Goal: Task Accomplishment & Management: Use online tool/utility

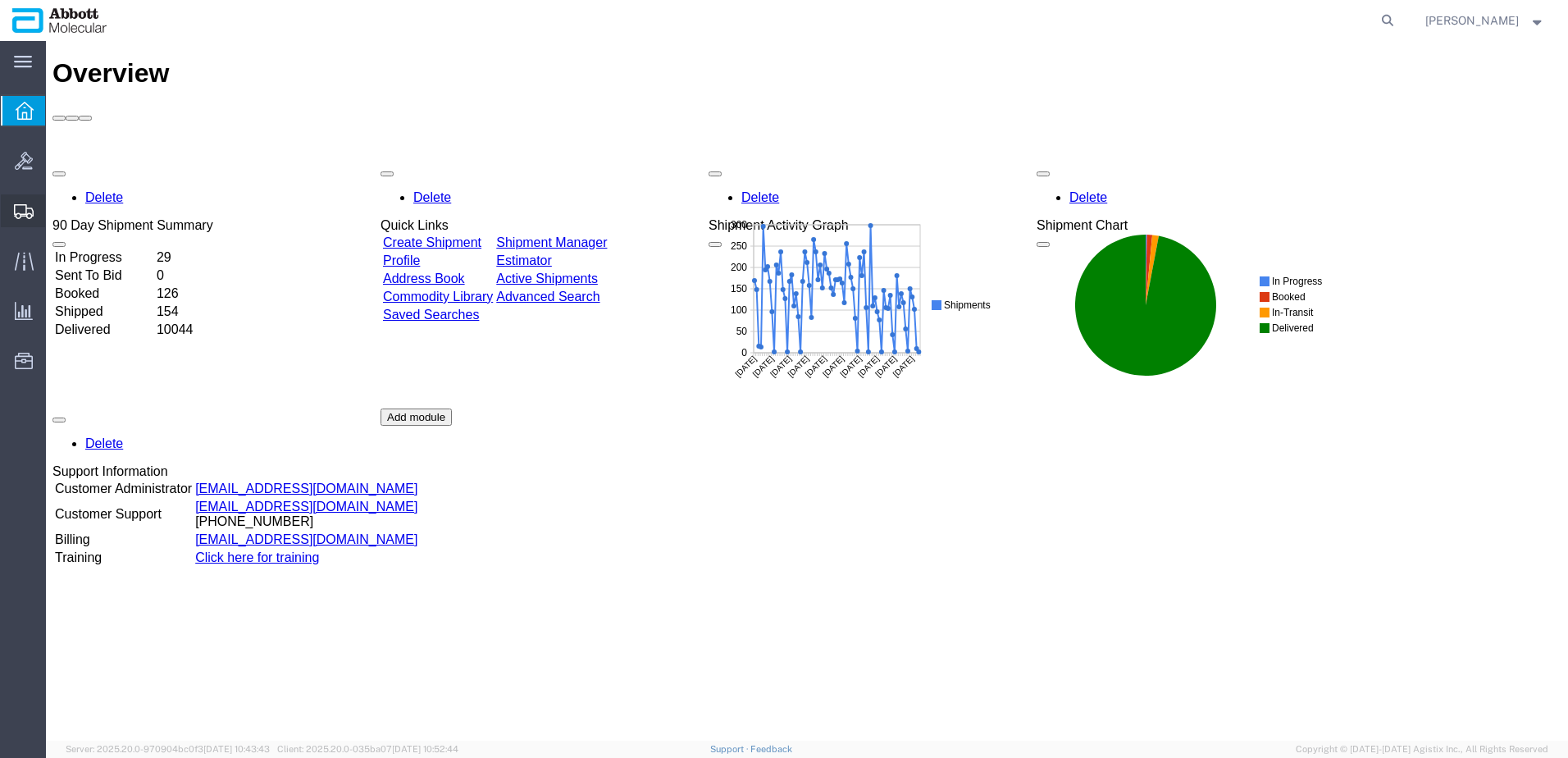
click at [0, 0] on span "Shipment Manager" at bounding box center [0, 0] width 0 height 0
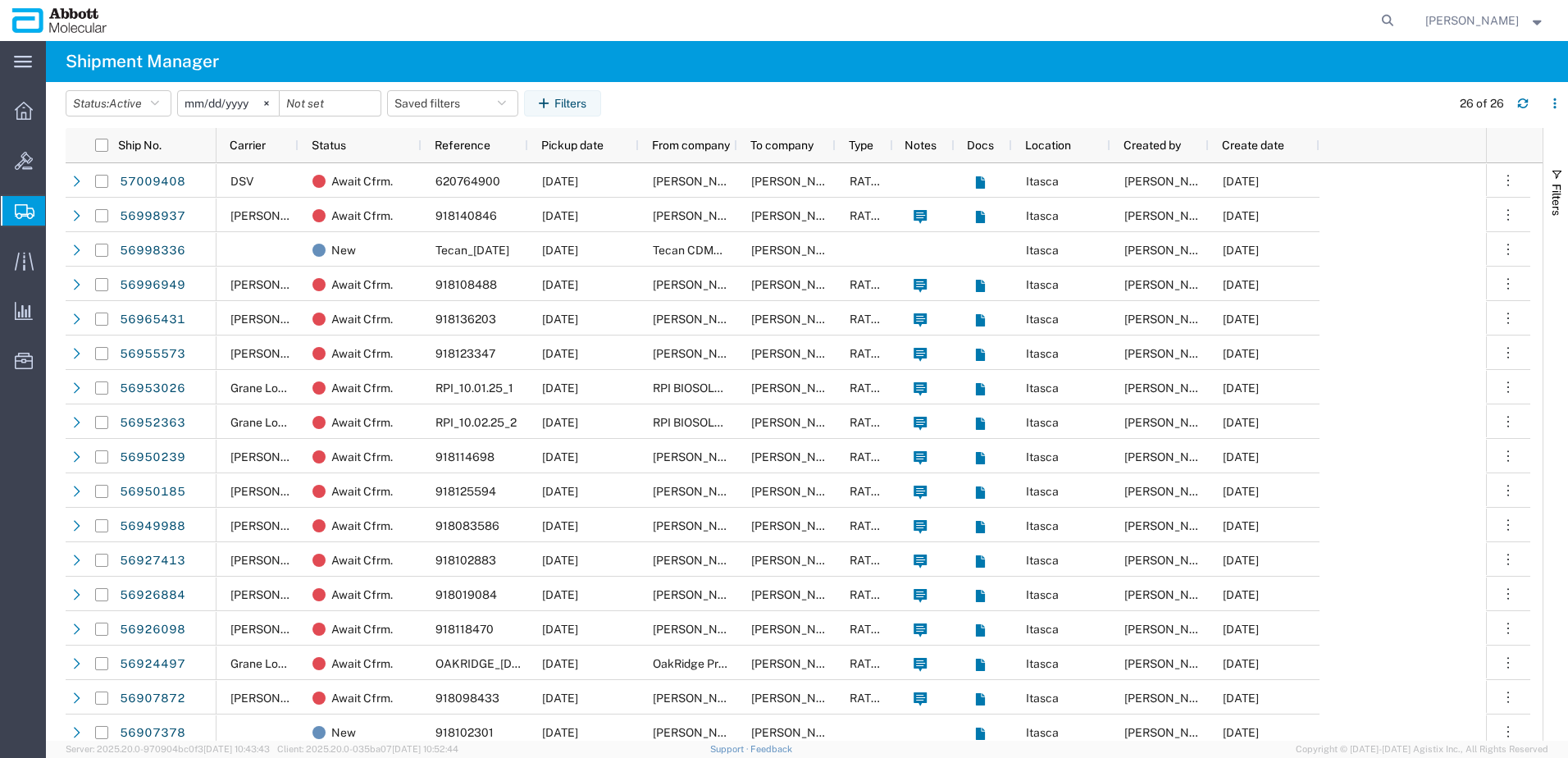
click at [256, 107] on input "2025-09-02" at bounding box center [228, 103] width 101 height 24
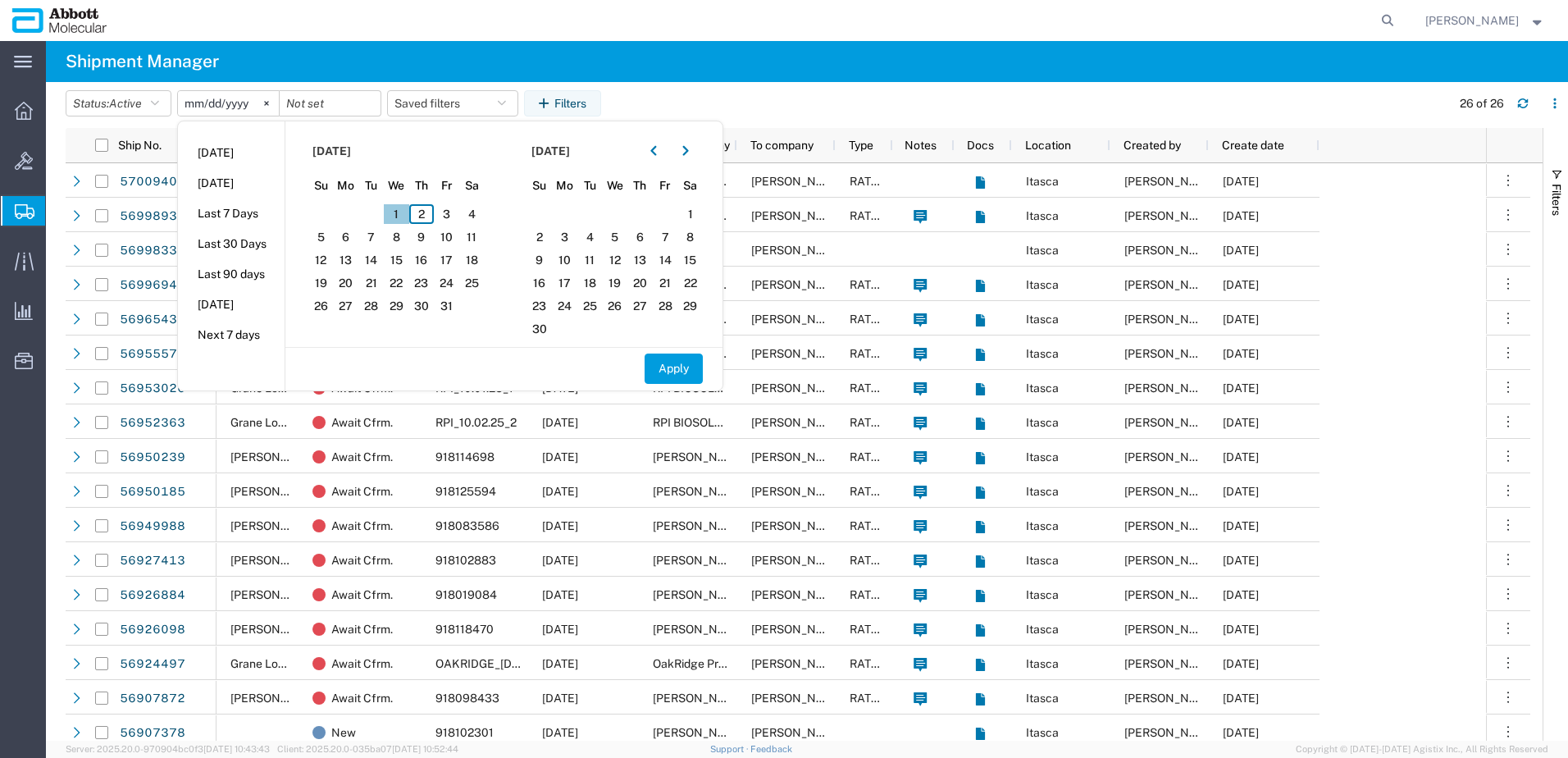
click at [397, 206] on span "1" at bounding box center [397, 214] width 25 height 20
click at [679, 151] on button "button" at bounding box center [685, 151] width 26 height 26
click at [667, 151] on button "button" at bounding box center [653, 151] width 26 height 26
click at [343, 211] on span "1" at bounding box center [346, 214] width 25 height 20
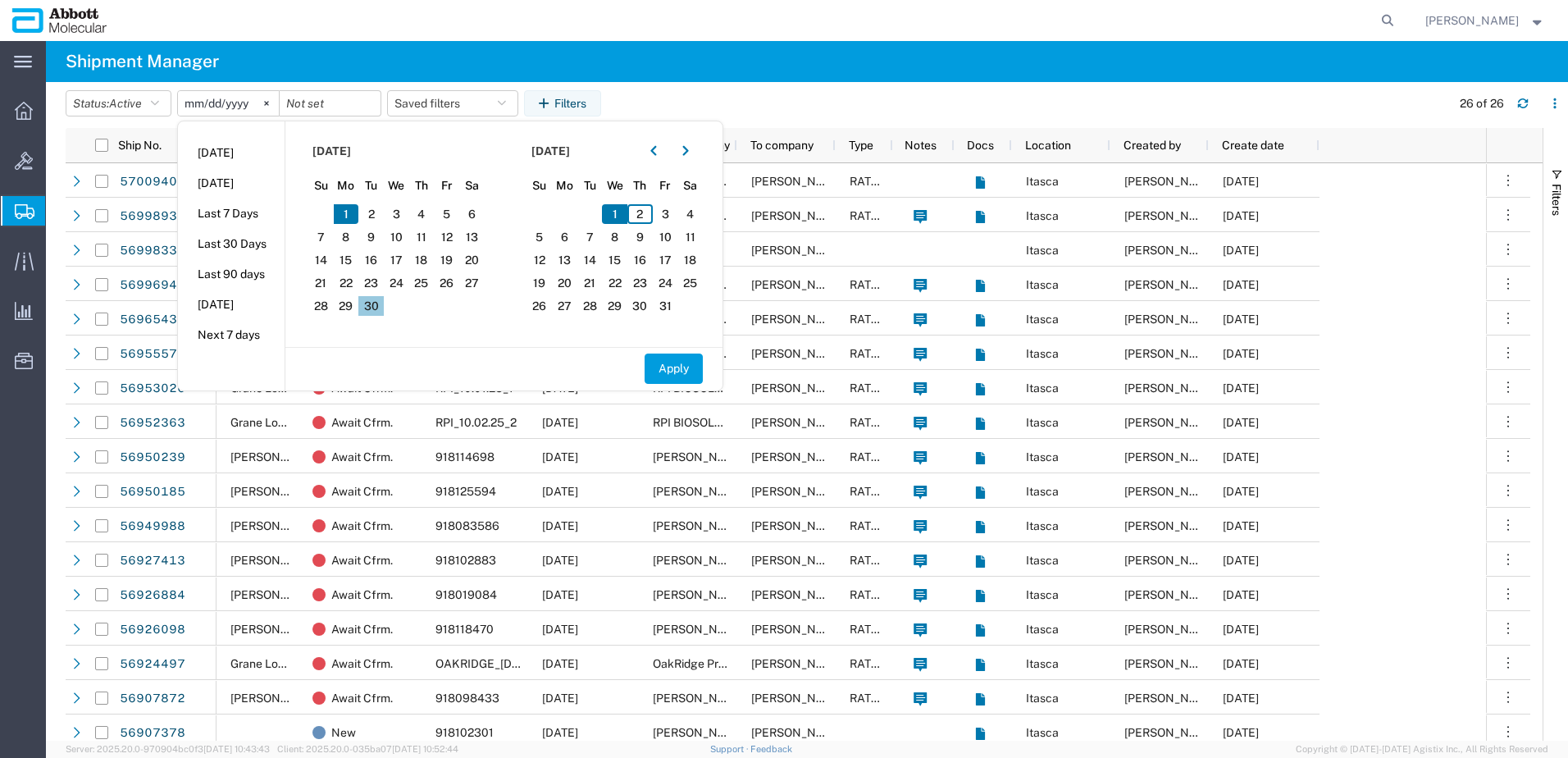
click at [371, 299] on span "30" at bounding box center [371, 306] width 25 height 20
click at [353, 212] on span "1" at bounding box center [346, 214] width 25 height 20
click at [380, 303] on span "30" at bounding box center [371, 306] width 25 height 20
click at [353, 216] on span "1" at bounding box center [346, 214] width 25 height 20
click at [201, 104] on input "2025-09-02" at bounding box center [228, 103] width 101 height 24
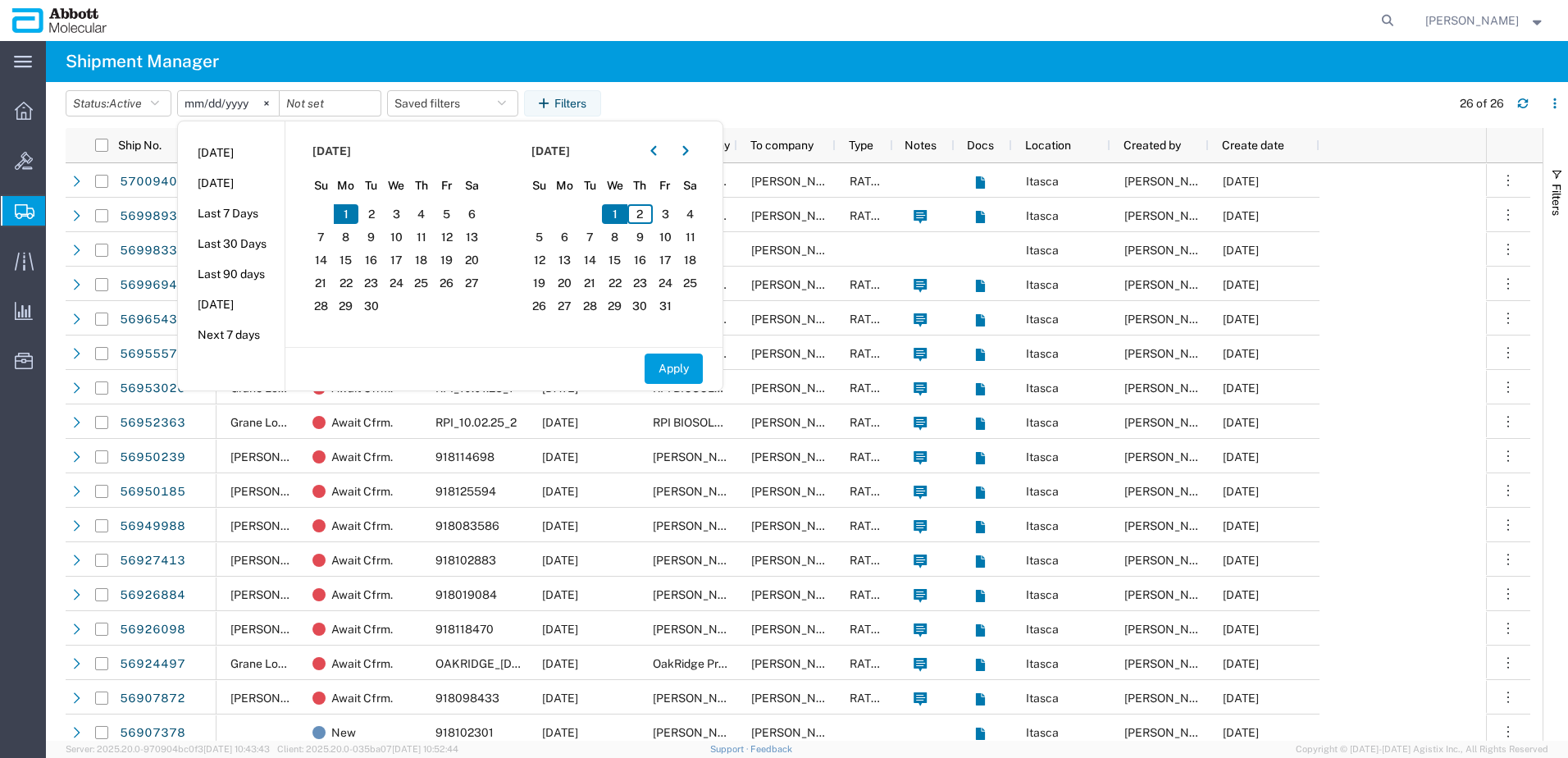
click at [348, 207] on span "1" at bounding box center [346, 214] width 25 height 20
click at [111, 100] on button "Status: Active" at bounding box center [118, 103] width 106 height 26
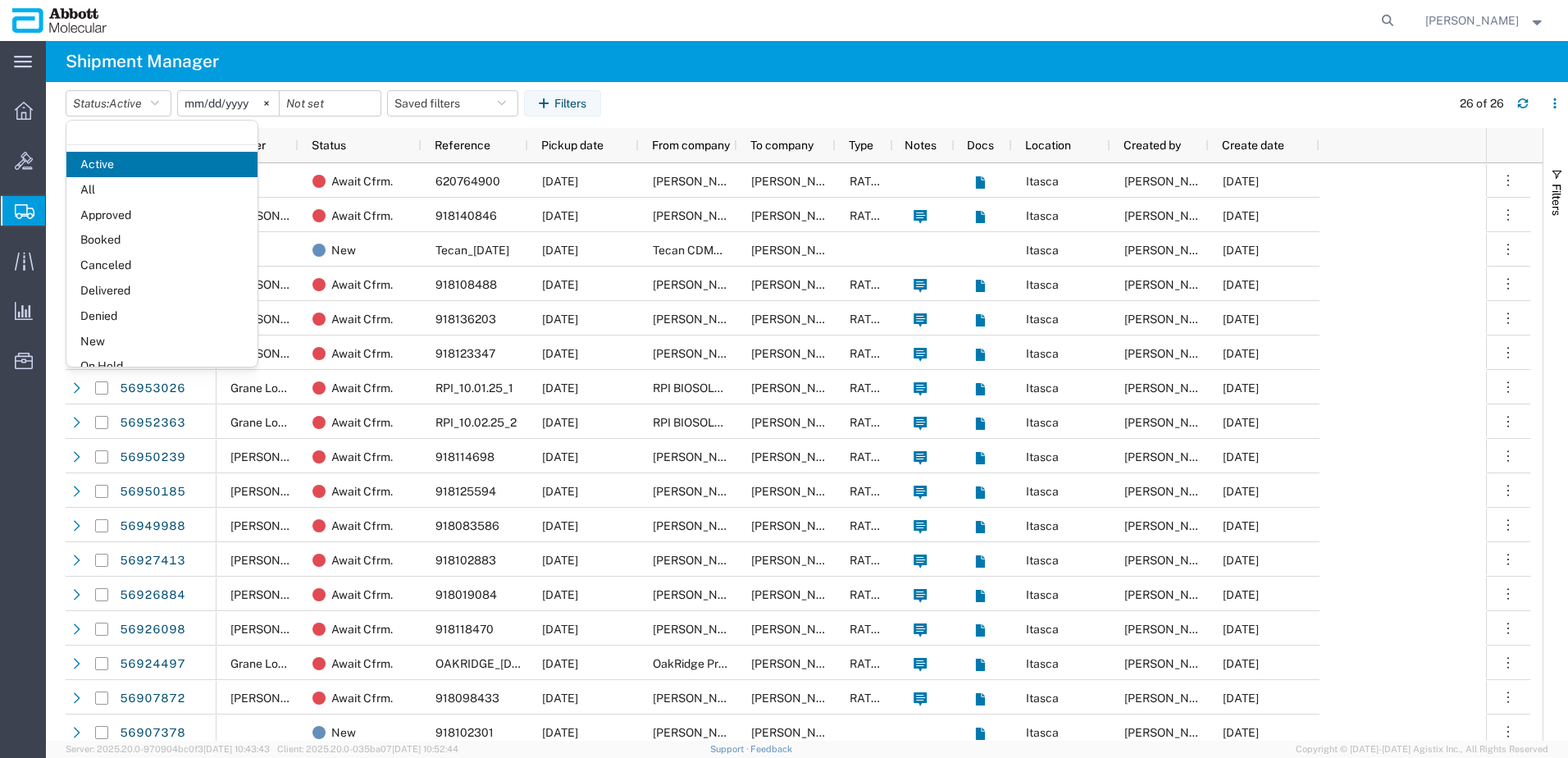
click at [227, 105] on input "2025-09-02" at bounding box center [228, 103] width 101 height 24
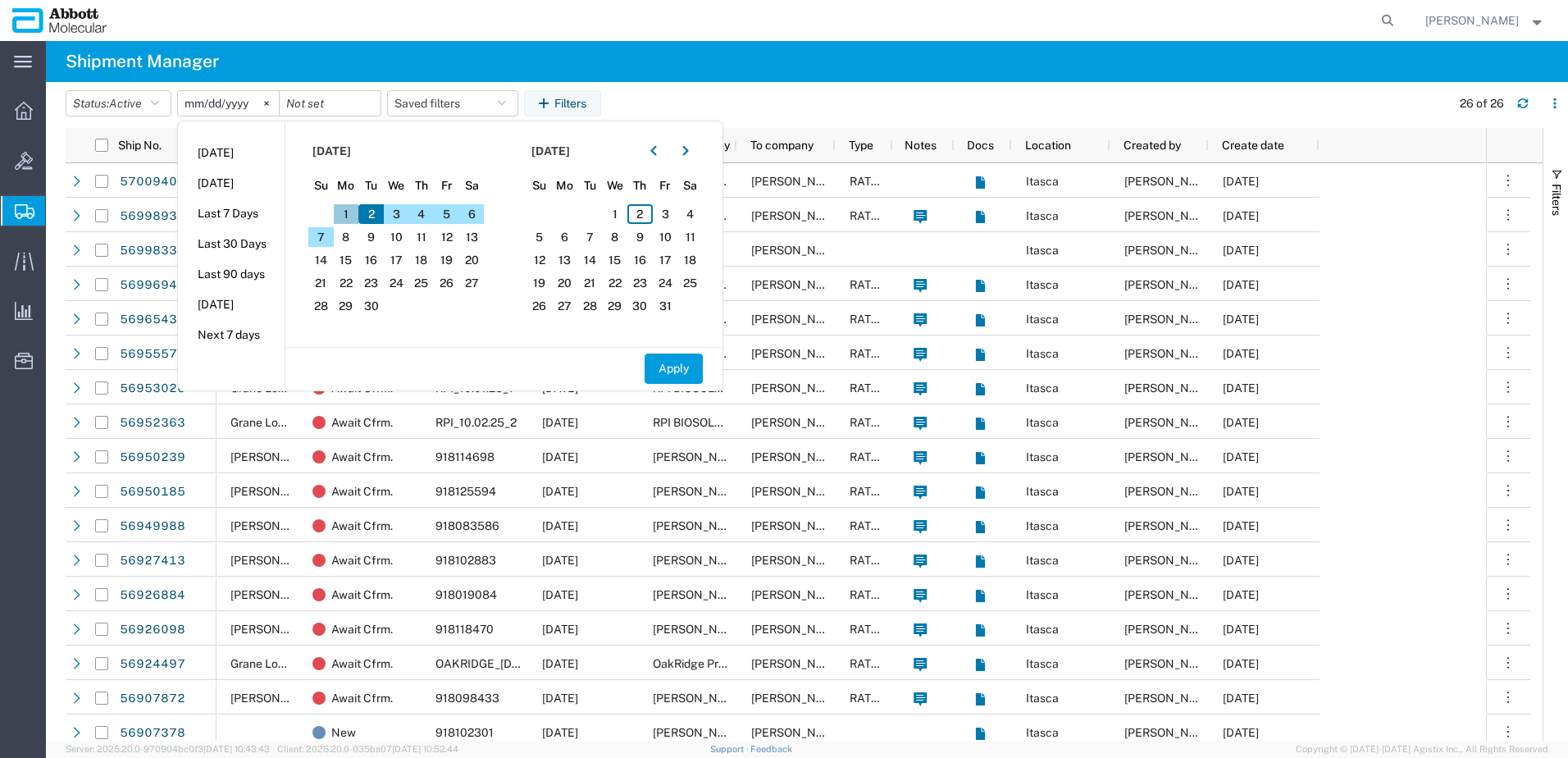
click at [353, 216] on span "1" at bounding box center [346, 214] width 25 height 20
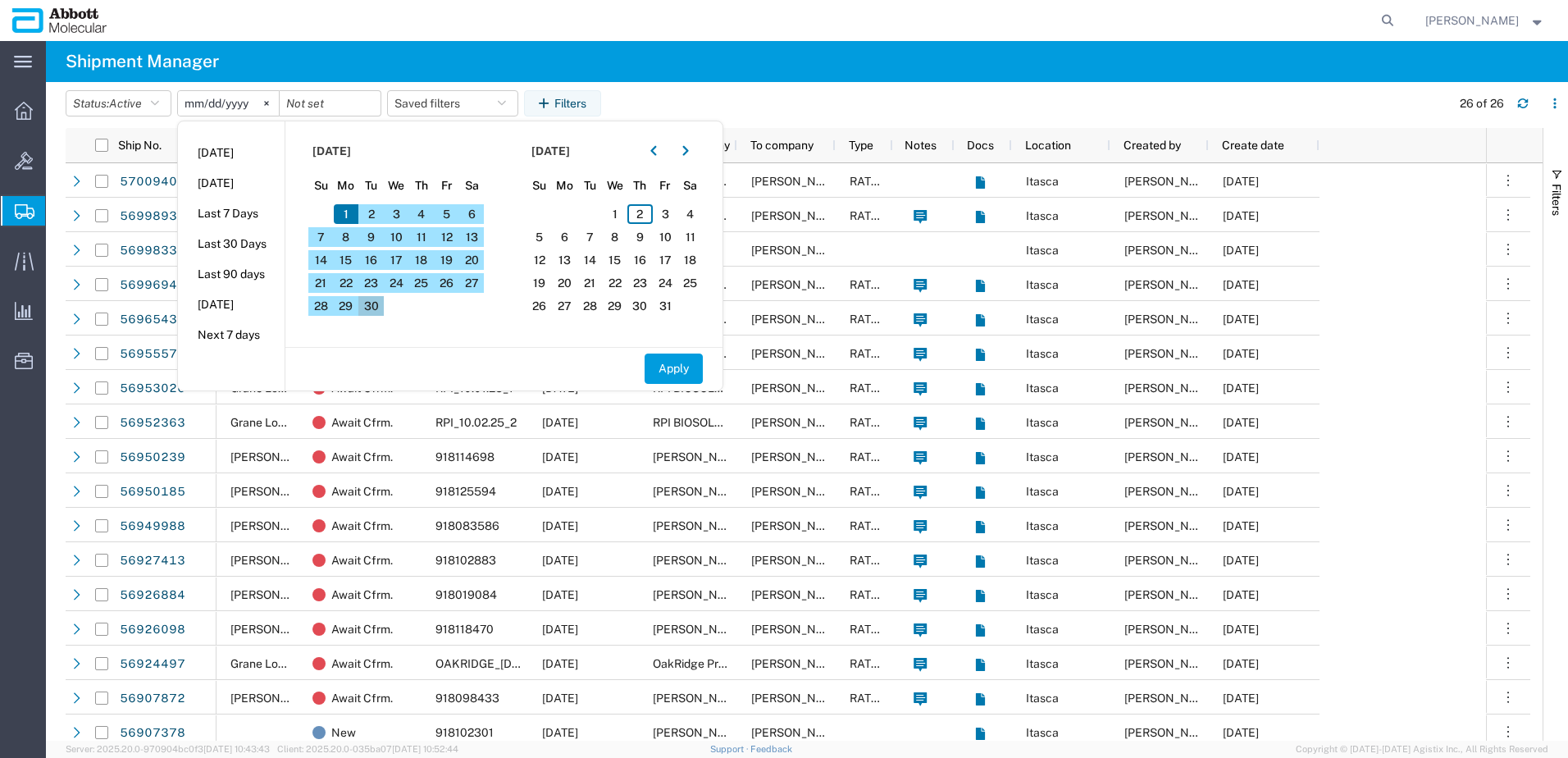
click at [384, 308] on span "30" at bounding box center [371, 306] width 25 height 20
click at [681, 366] on button "Apply" at bounding box center [674, 369] width 59 height 30
type input "2025-09-01"
type input "2025-09-30"
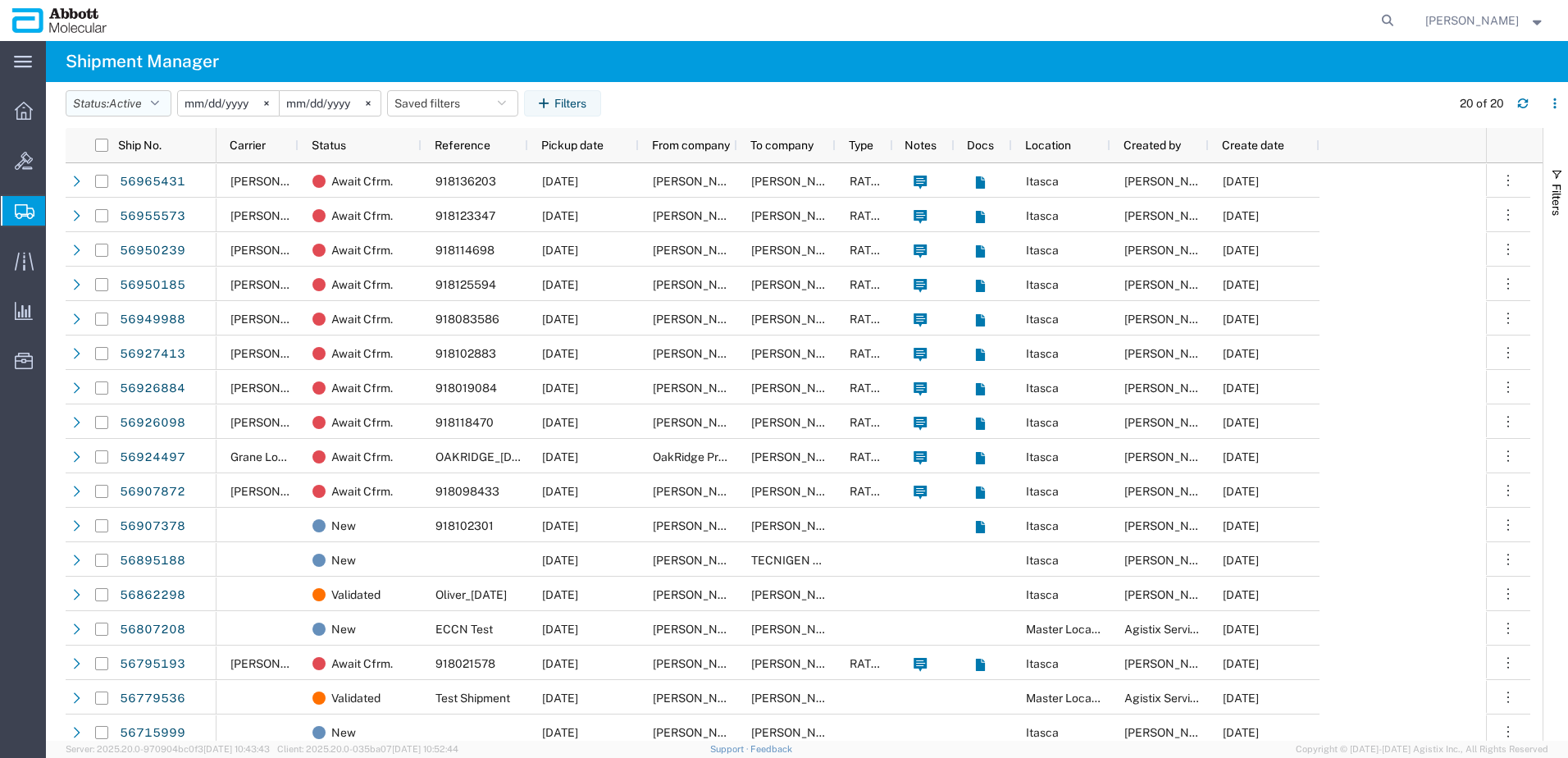
click at [165, 99] on button "Status: Active" at bounding box center [118, 103] width 106 height 26
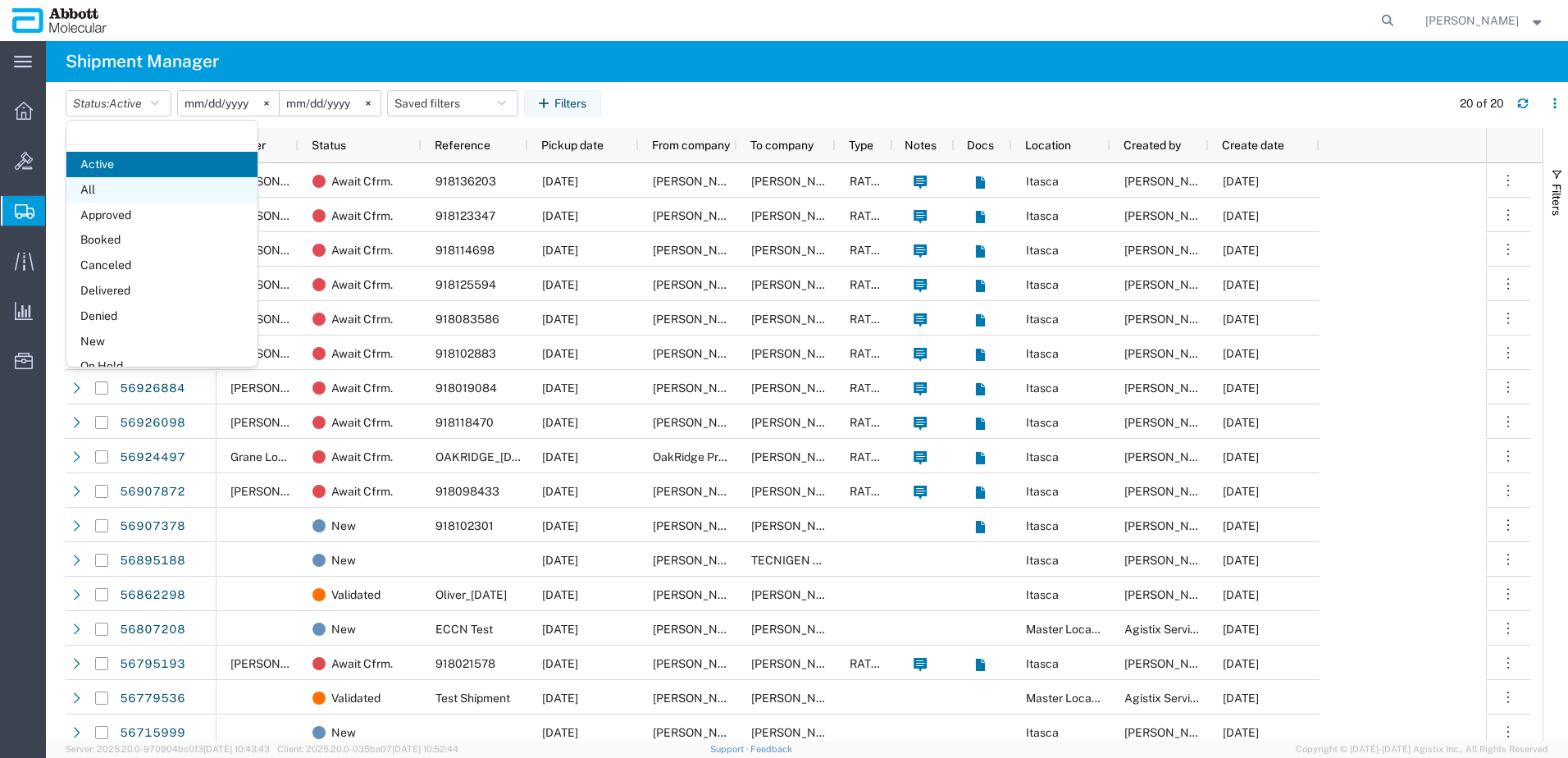
click at [109, 193] on span "All" at bounding box center [161, 190] width 191 height 25
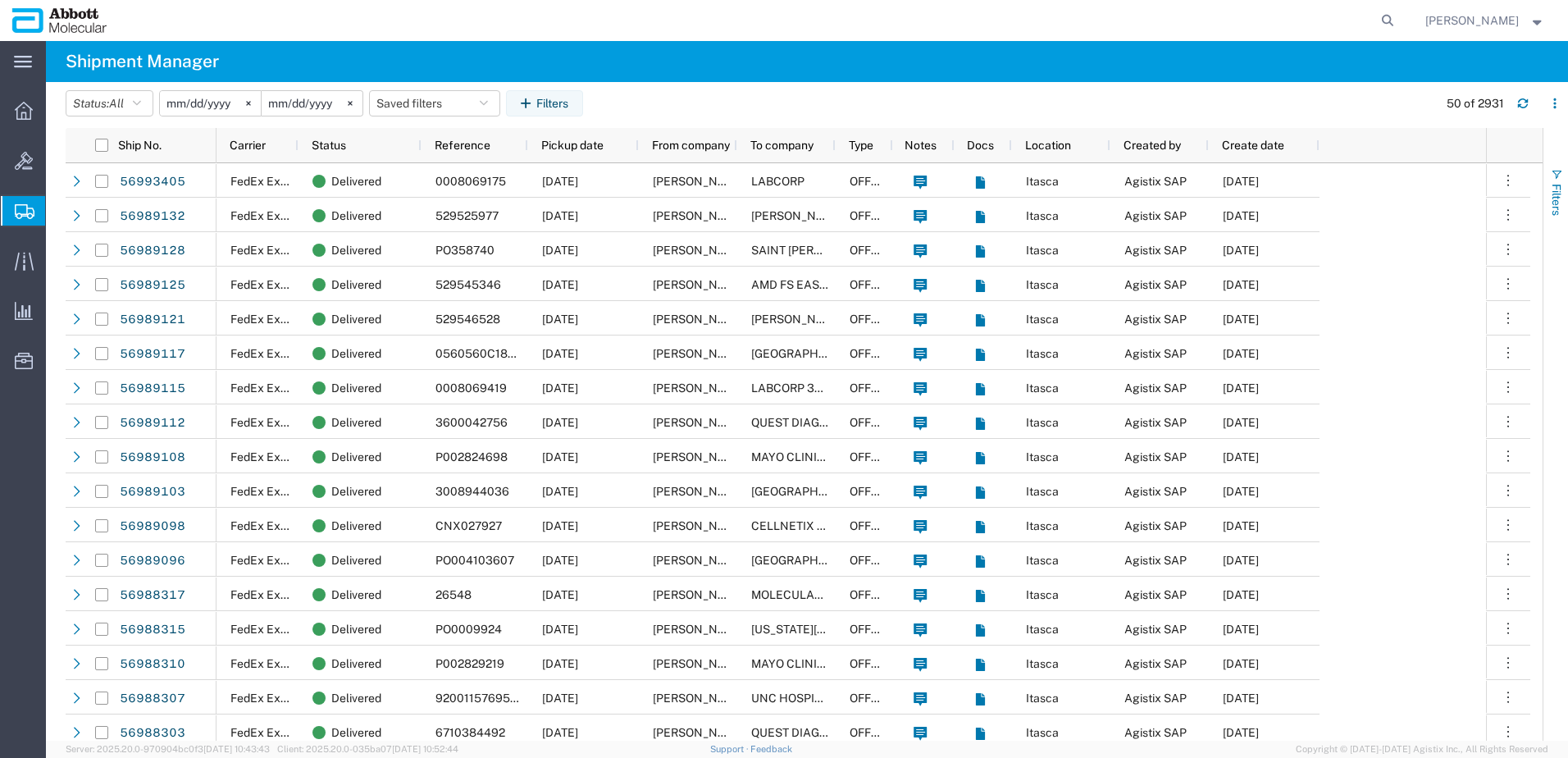
click at [1562, 195] on span "Filters" at bounding box center [1556, 200] width 13 height 32
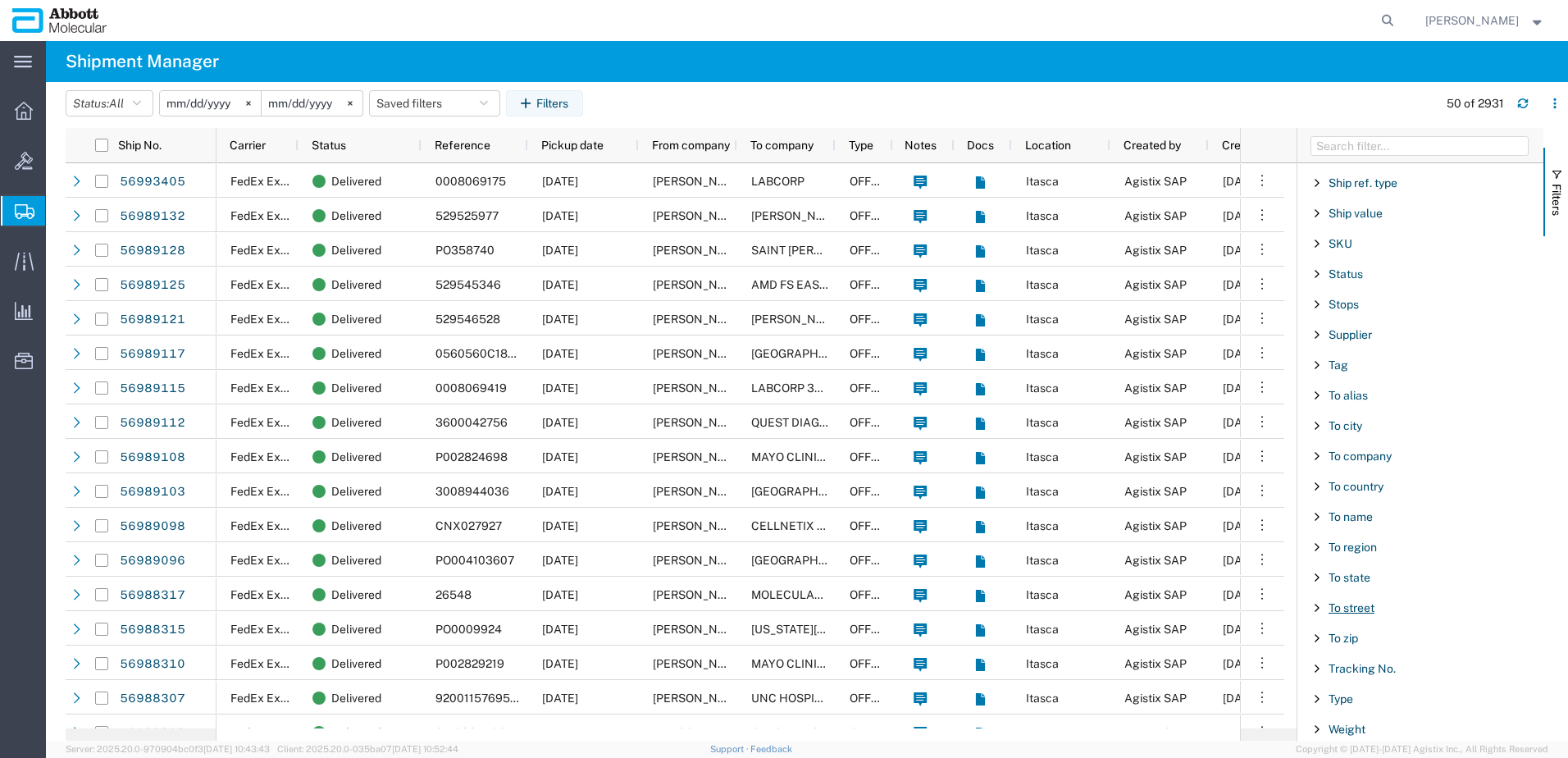
scroll to position [1426, 0]
click at [1319, 455] on span "Filter List 66 Filters" at bounding box center [1317, 452] width 13 height 13
click at [1385, 537] on div "starts with" at bounding box center [1426, 509] width 235 height 67
click at [1391, 523] on input "Filter Value" at bounding box center [1426, 522] width 215 height 20
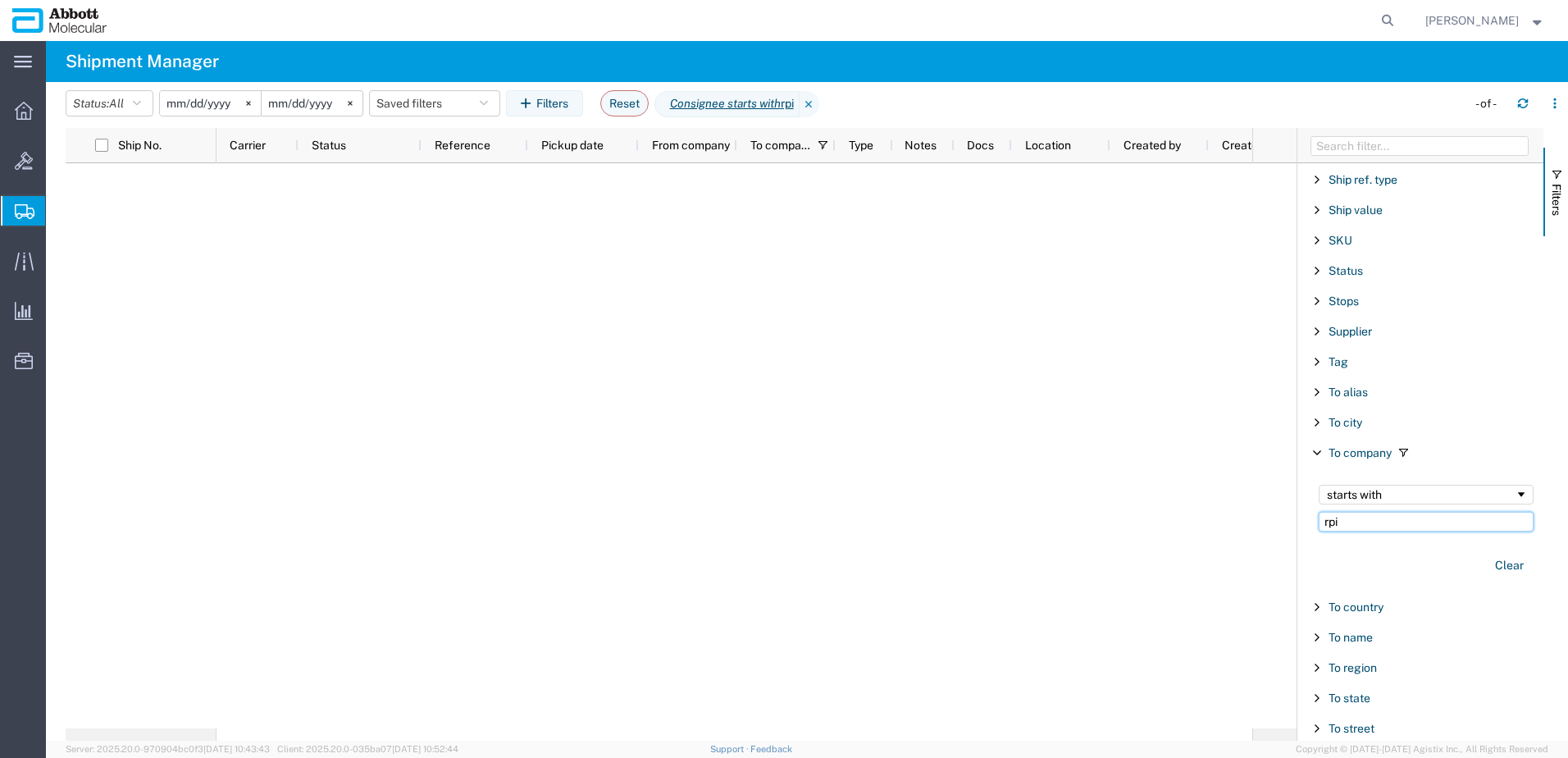
drag, startPoint x: 1378, startPoint y: 522, endPoint x: 1276, endPoint y: 522, distance: 102.0
click at [1276, 522] on div "Ship No. Carrier Status Reference Pickup date From company To company Type Note…" at bounding box center [816, 434] width 1503 height 613
click at [1374, 528] on input "carton" at bounding box center [1426, 522] width 215 height 20
type input "carton"
click at [1319, 451] on span "Filter List 66 Filters" at bounding box center [1317, 452] width 13 height 13
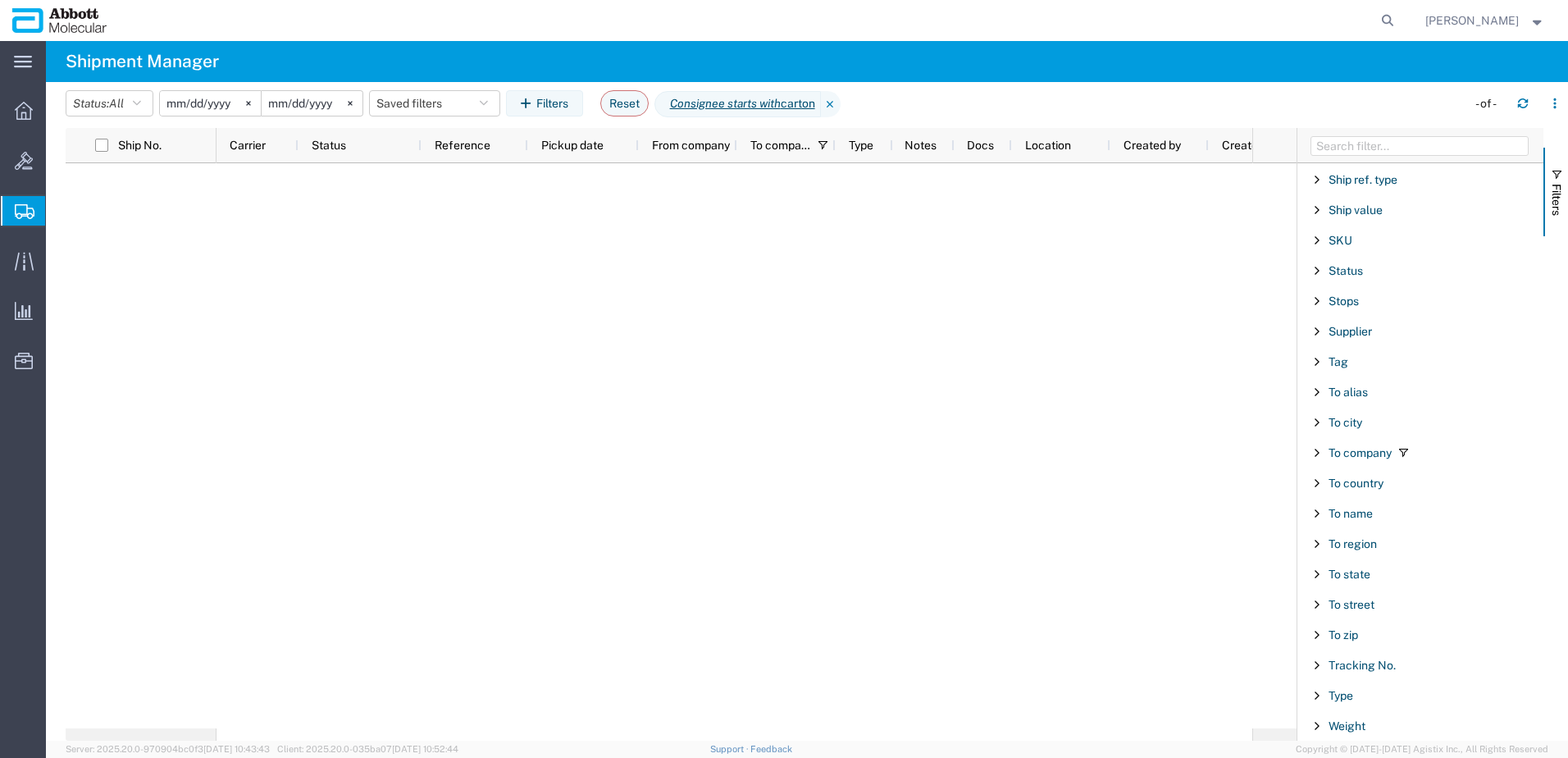
click at [1314, 448] on span "Filter List 66 Filters" at bounding box center [1317, 452] width 13 height 13
drag, startPoint x: 1384, startPoint y: 528, endPoint x: 1202, endPoint y: 508, distance: 183.1
click at [1202, 508] on div "Ship No. Carrier Status Reference Pickup date From company To company Type Note…" at bounding box center [816, 434] width 1503 height 613
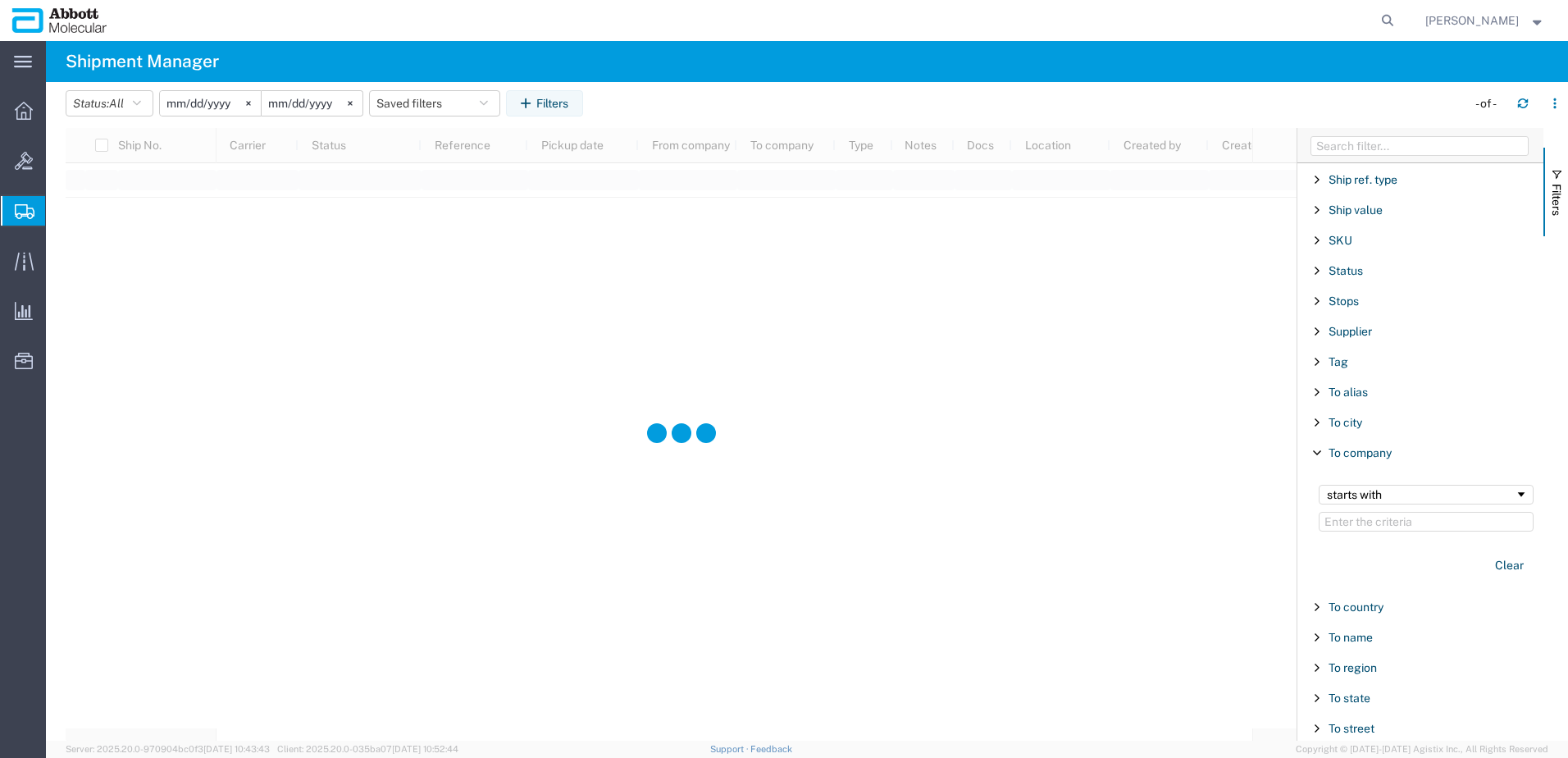
click at [1319, 449] on span "Filter List 66 Filters" at bounding box center [1317, 452] width 13 height 13
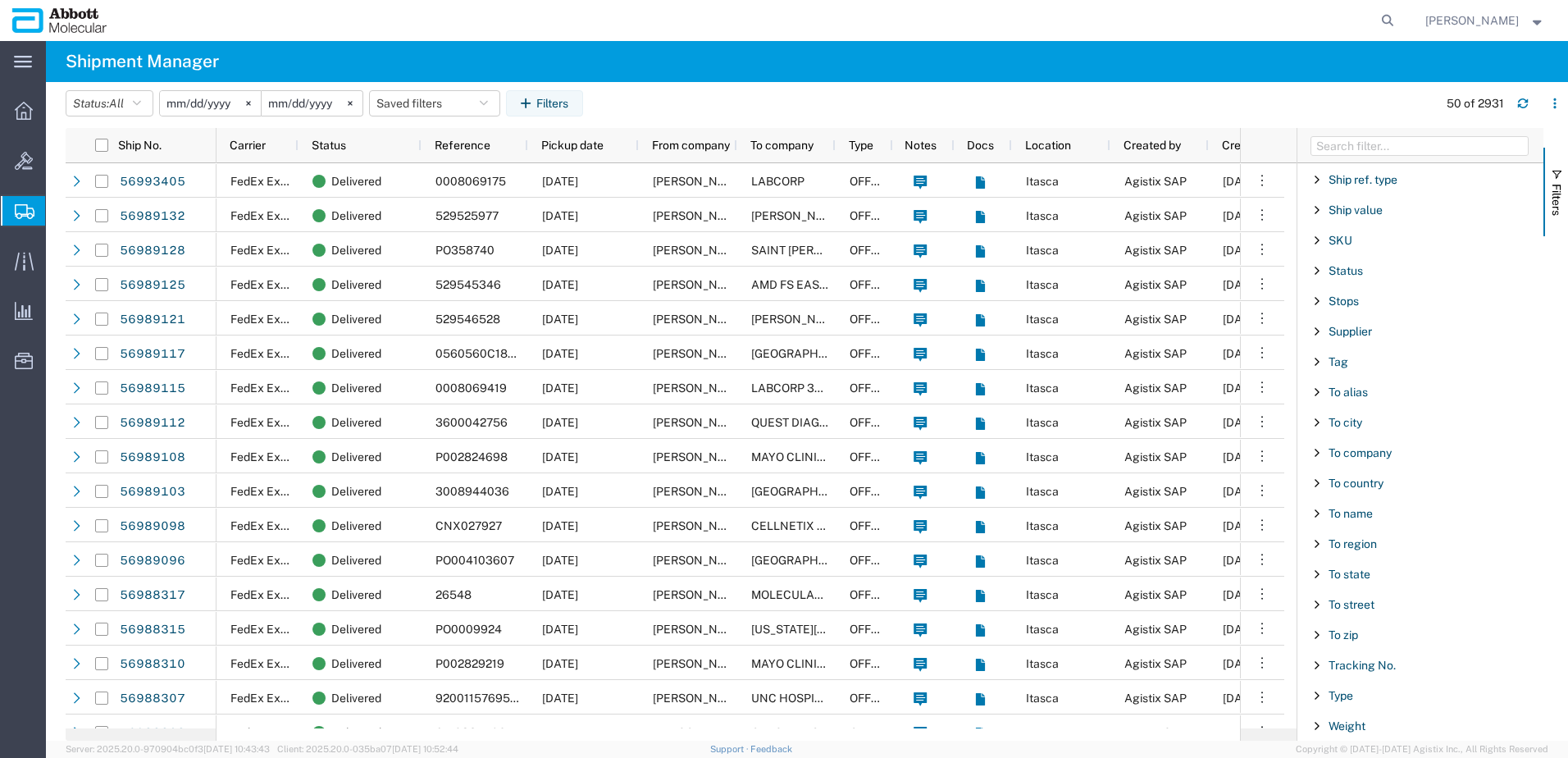
click at [1318, 423] on span "Filter List 66 Filters" at bounding box center [1317, 422] width 13 height 13
click at [1316, 425] on span "Filter List 66 Filters" at bounding box center [1317, 422] width 13 height 13
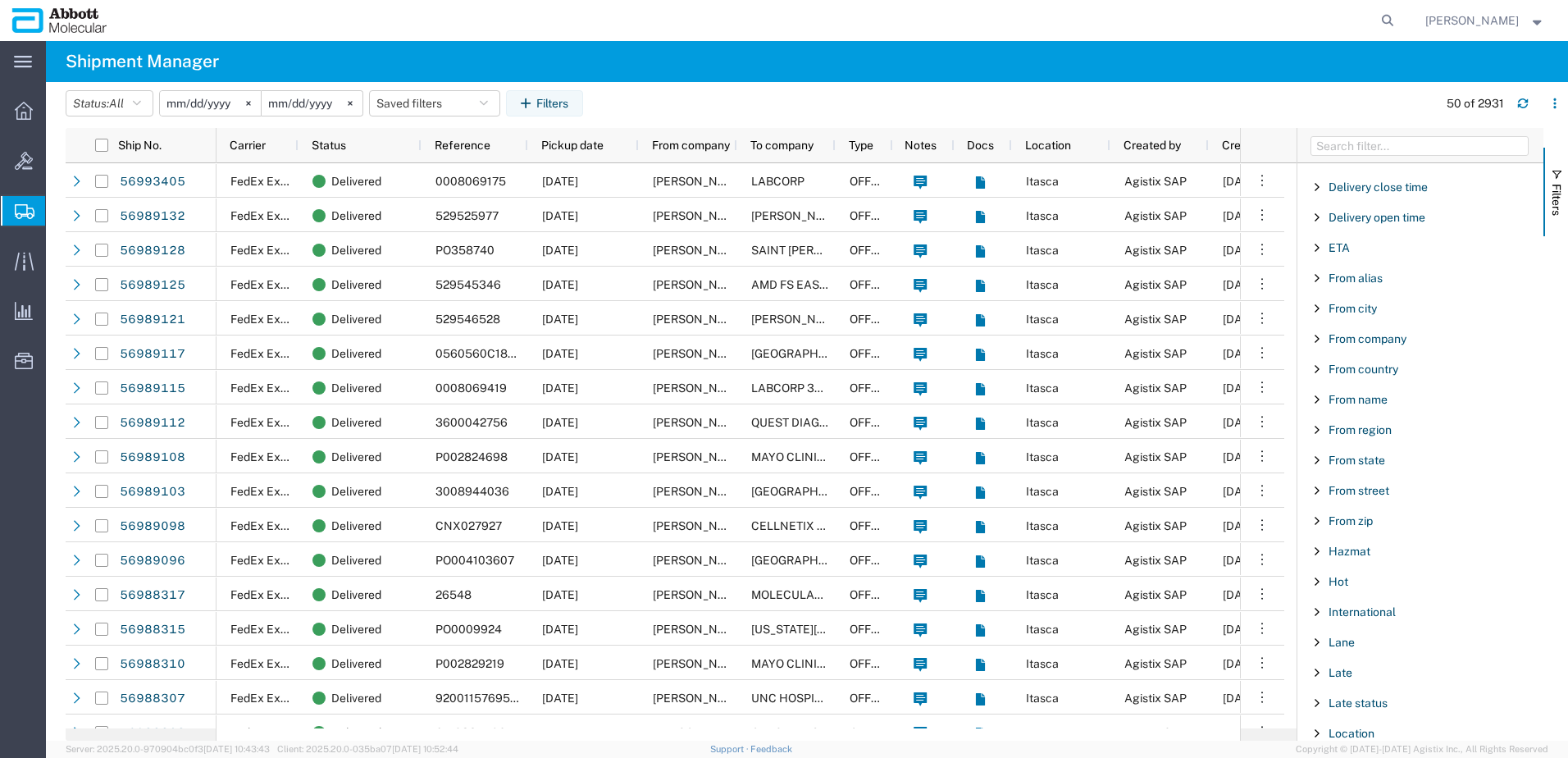
click at [1312, 337] on span "Filter List 66 Filters" at bounding box center [1317, 338] width 13 height 13
click at [1356, 401] on input "Filter Value" at bounding box center [1426, 408] width 215 height 20
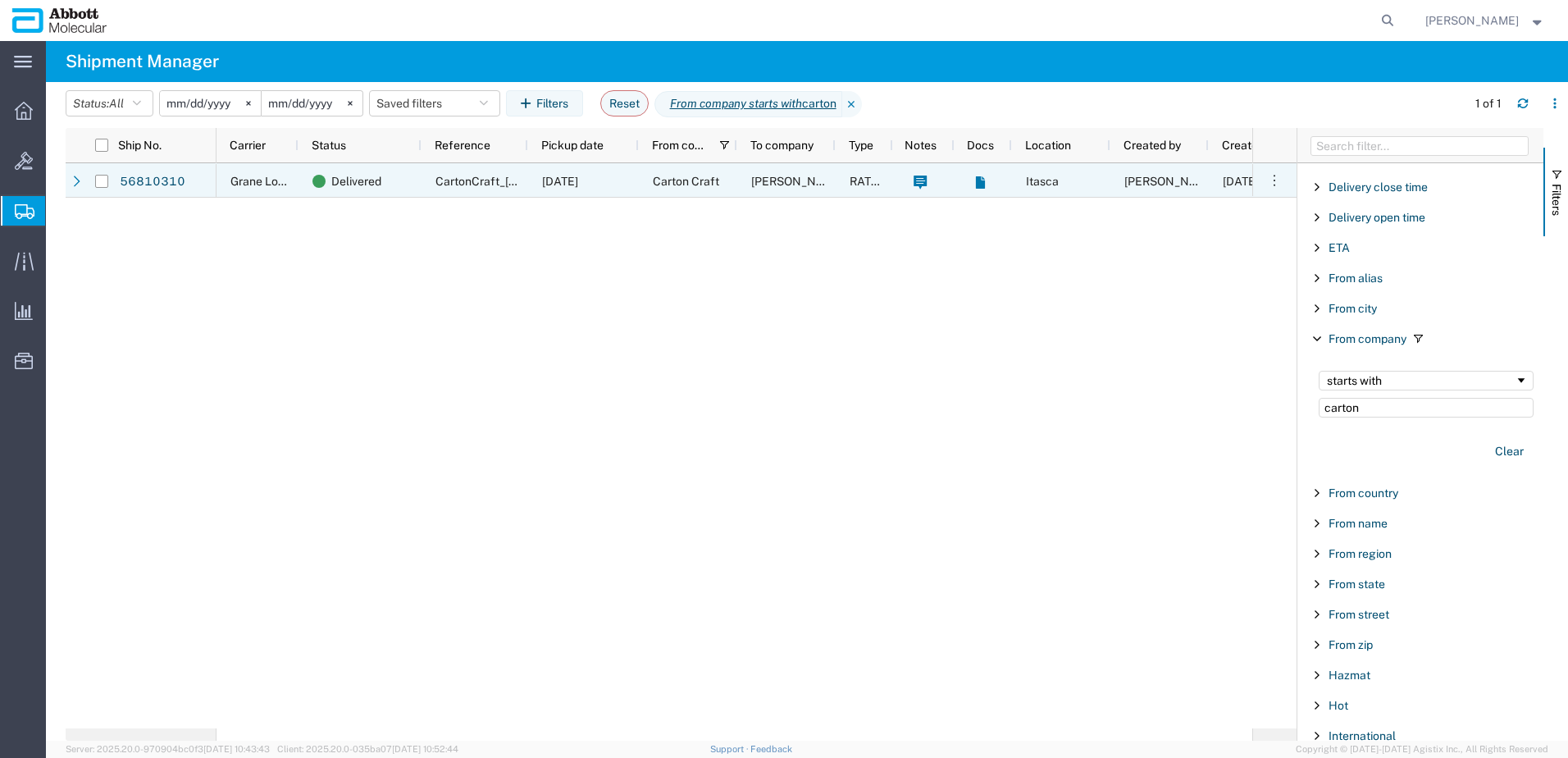
drag, startPoint x: 79, startPoint y: 183, endPoint x: 88, endPoint y: 185, distance: 9.2
click at [79, 183] on icon at bounding box center [77, 182] width 12 height 12
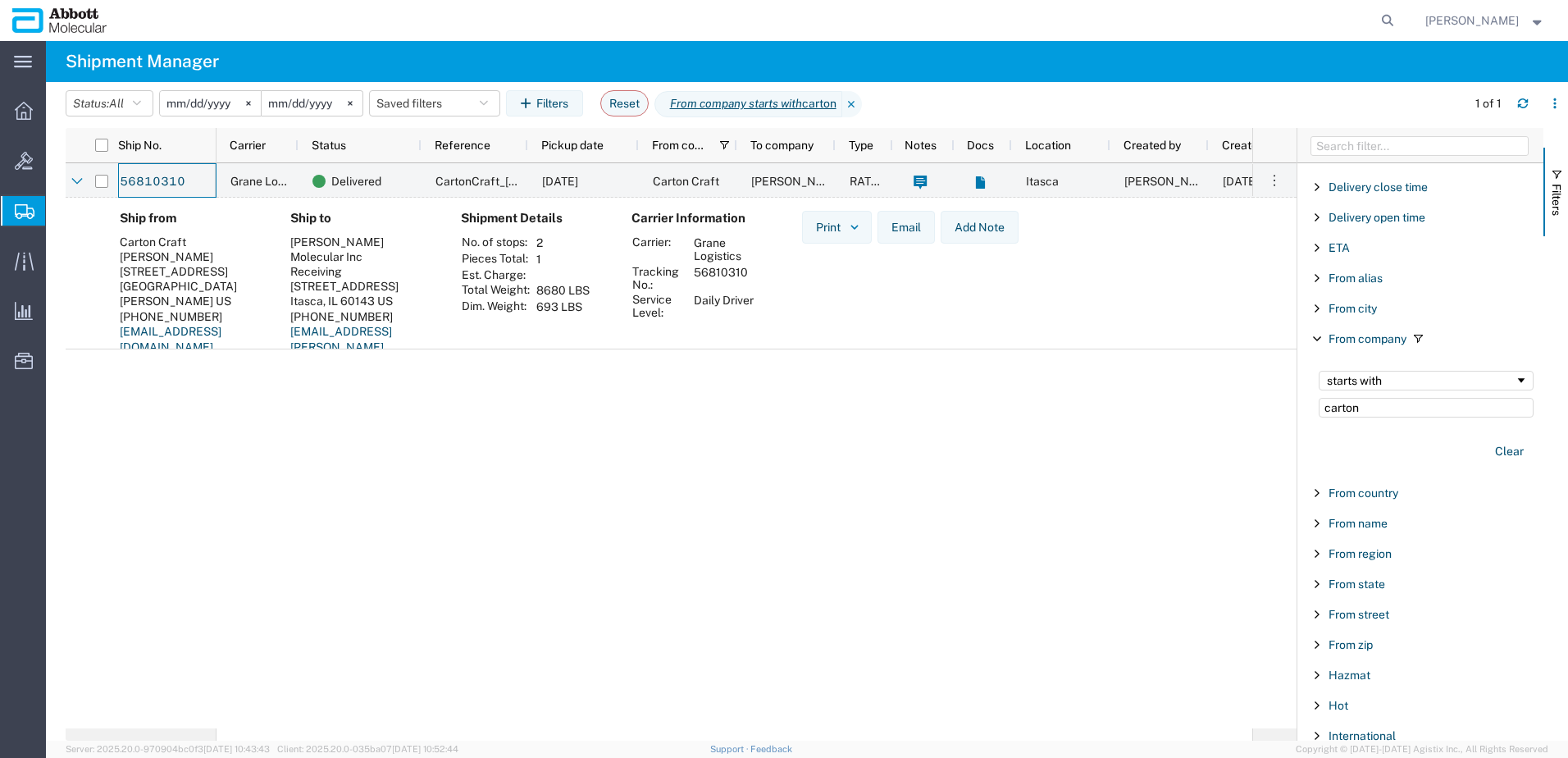
drag, startPoint x: 204, startPoint y: 187, endPoint x: -807, endPoint y: 592, distance: 1089.1
click at [0, 592] on html "main_menu Created with Sketch. Collapse Menu Overview Bids Shipments Shipment M…" at bounding box center [784, 379] width 1568 height 758
click at [1366, 397] on div "starts with carton" at bounding box center [1426, 394] width 235 height 67
drag, startPoint x: 1373, startPoint y: 402, endPoint x: 1387, endPoint y: 409, distance: 15.7
click at [1373, 402] on input "carton" at bounding box center [1426, 408] width 215 height 20
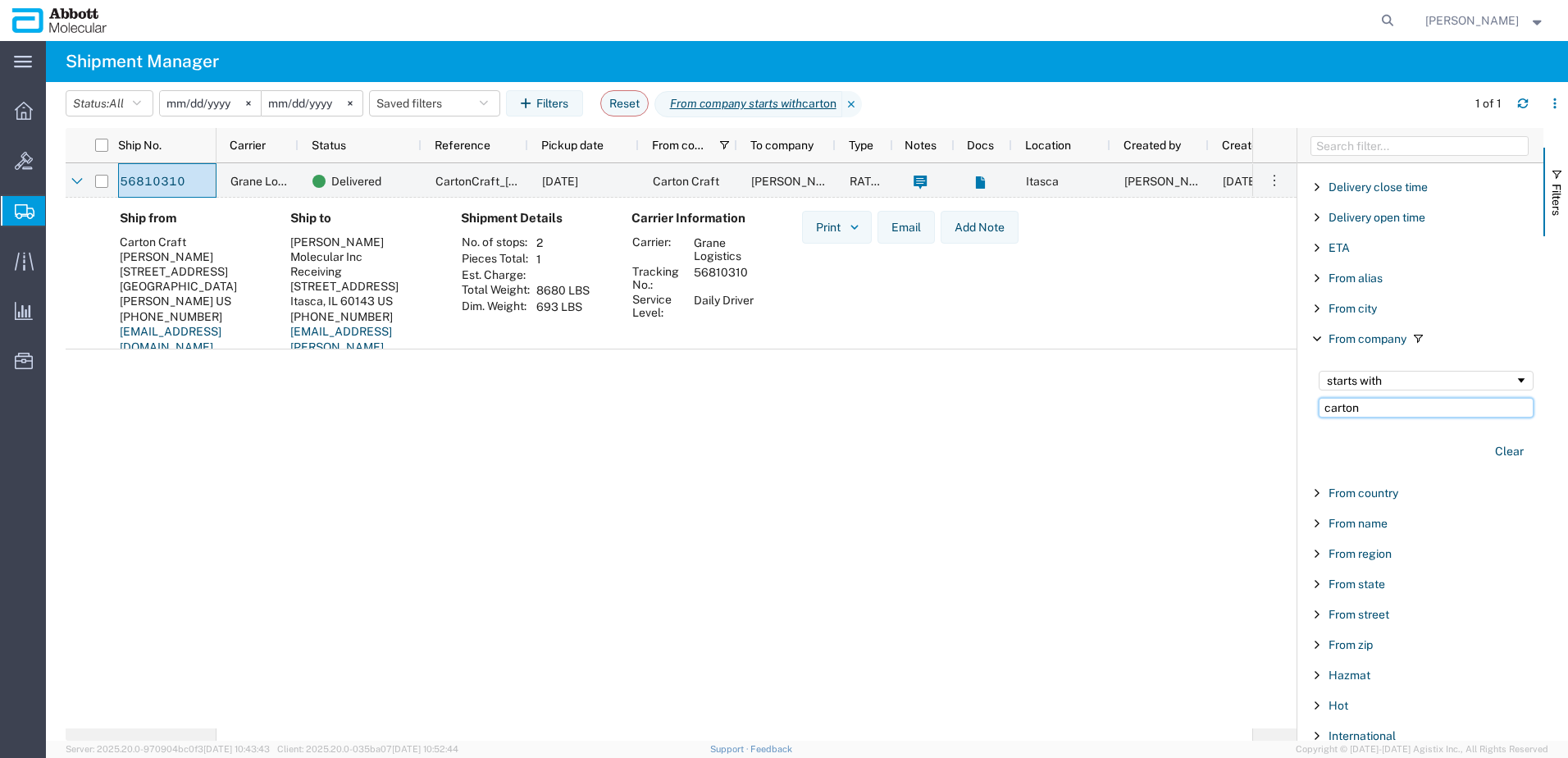
drag, startPoint x: 1387, startPoint y: 409, endPoint x: 1204, endPoint y: 411, distance: 183.0
click at [1226, 409] on div "Ship No. Carrier Status Reference Pickup date From company To company Type Note…" at bounding box center [816, 434] width 1503 height 613
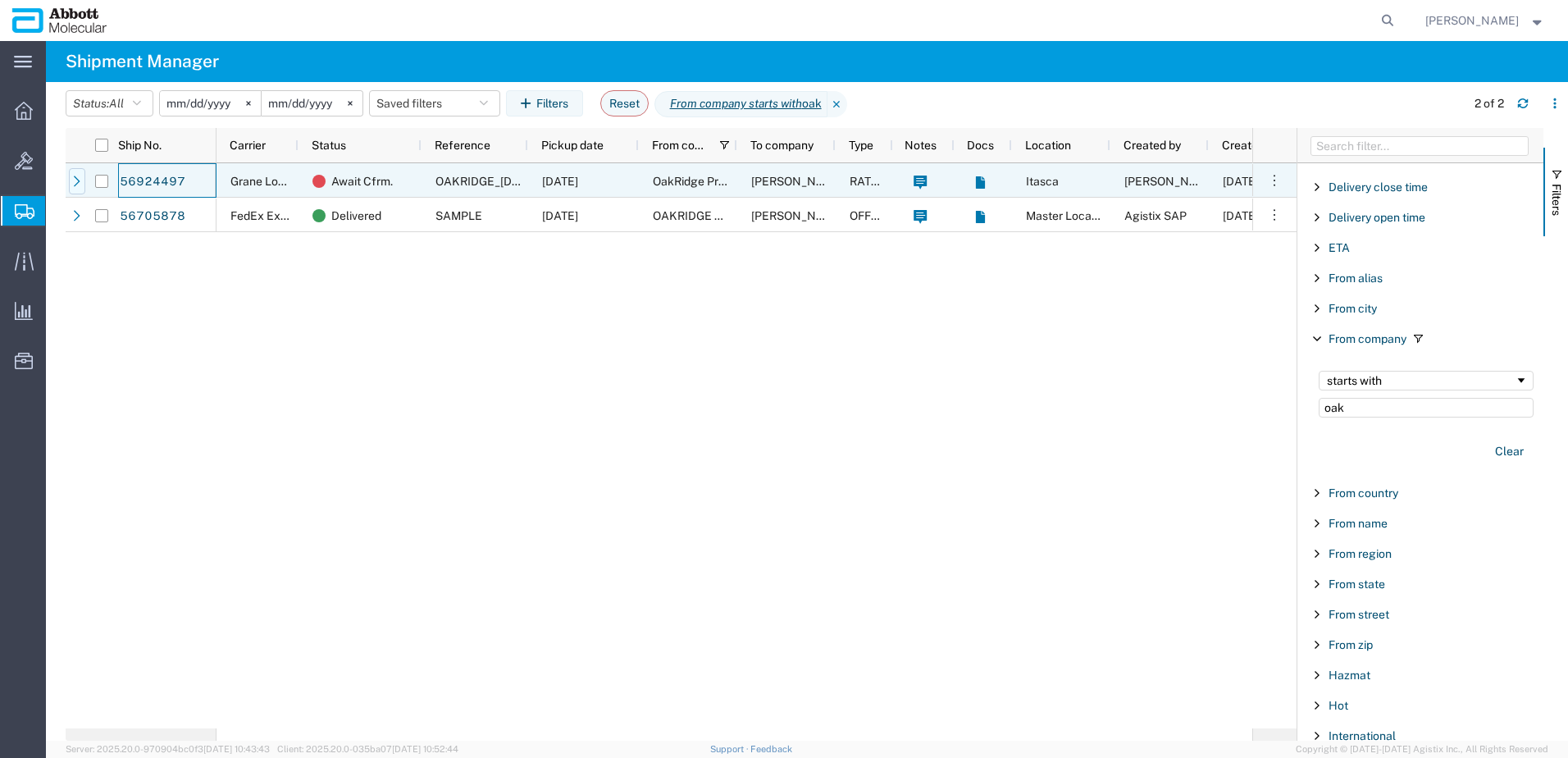
click at [77, 184] on icon at bounding box center [77, 181] width 7 height 11
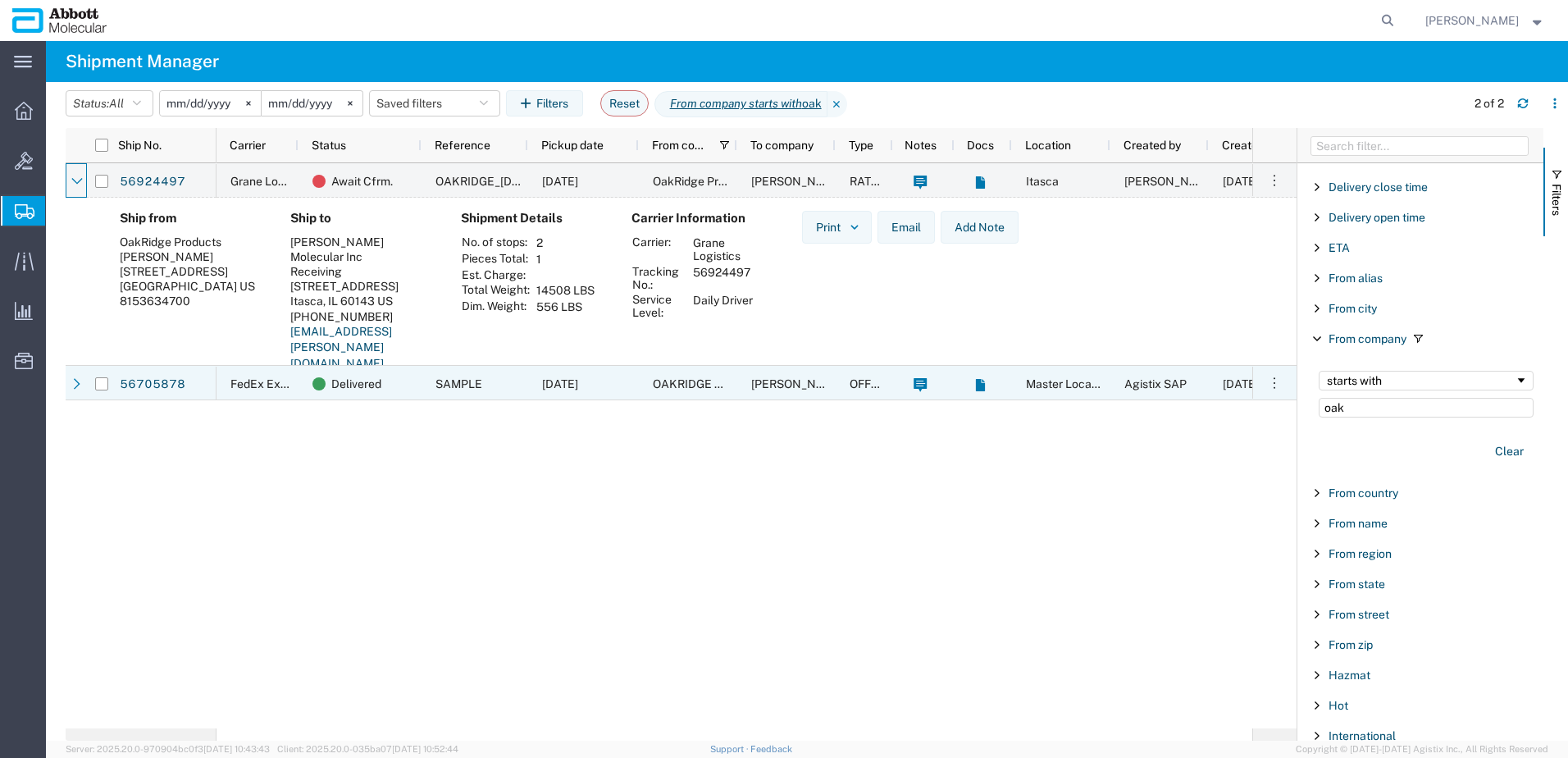
click at [74, 385] on icon at bounding box center [77, 384] width 12 height 12
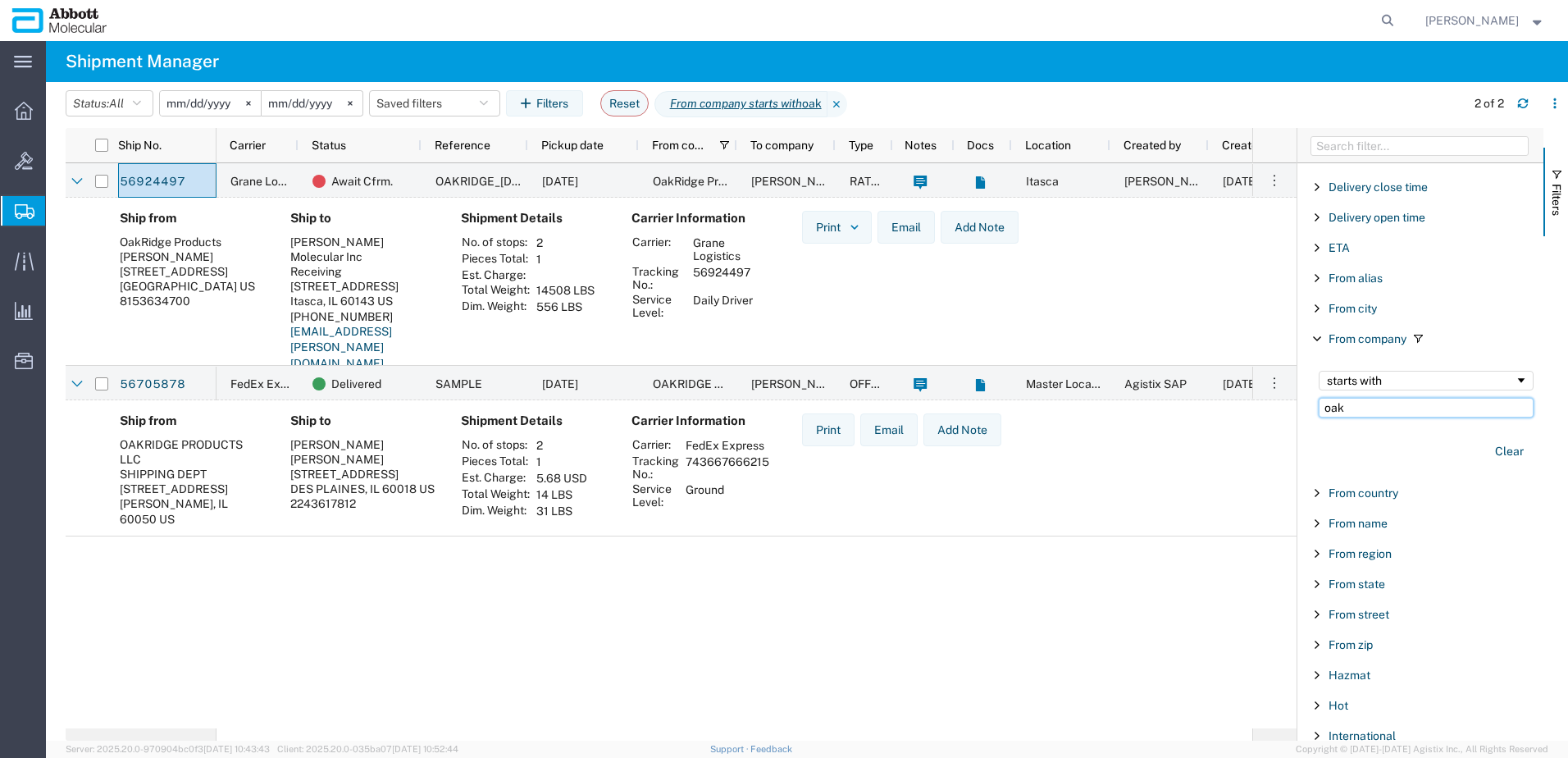
click at [1353, 410] on input "oak" at bounding box center [1426, 408] width 215 height 20
drag, startPoint x: 1363, startPoint y: 410, endPoint x: 1182, endPoint y: 410, distance: 181.0
click at [1191, 407] on div "Ship No. Carrier Status Reference Pickup date From company To company Type Note…" at bounding box center [816, 434] width 1503 height 613
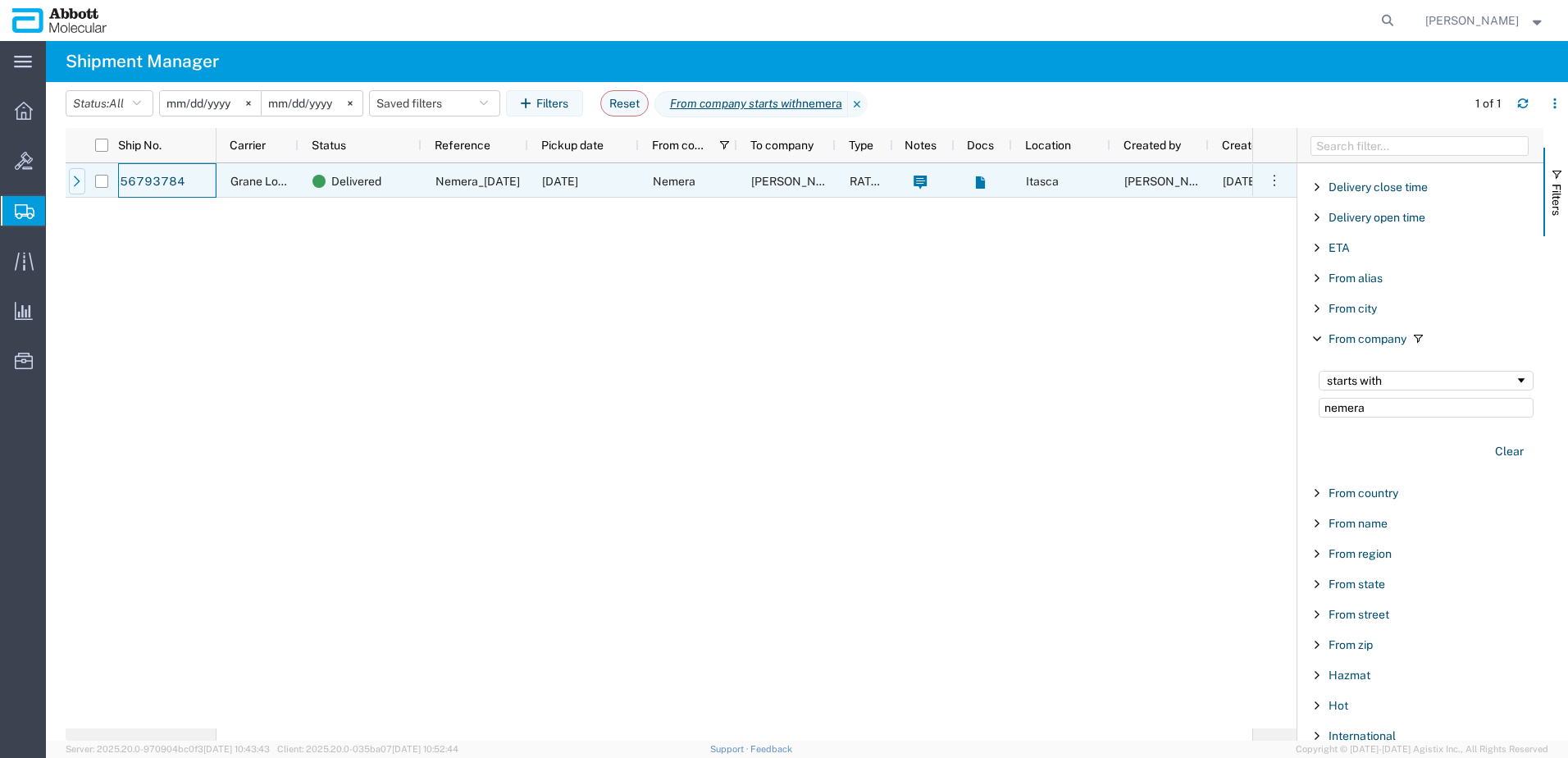
click at [69, 181] on div at bounding box center [76, 181] width 17 height 26
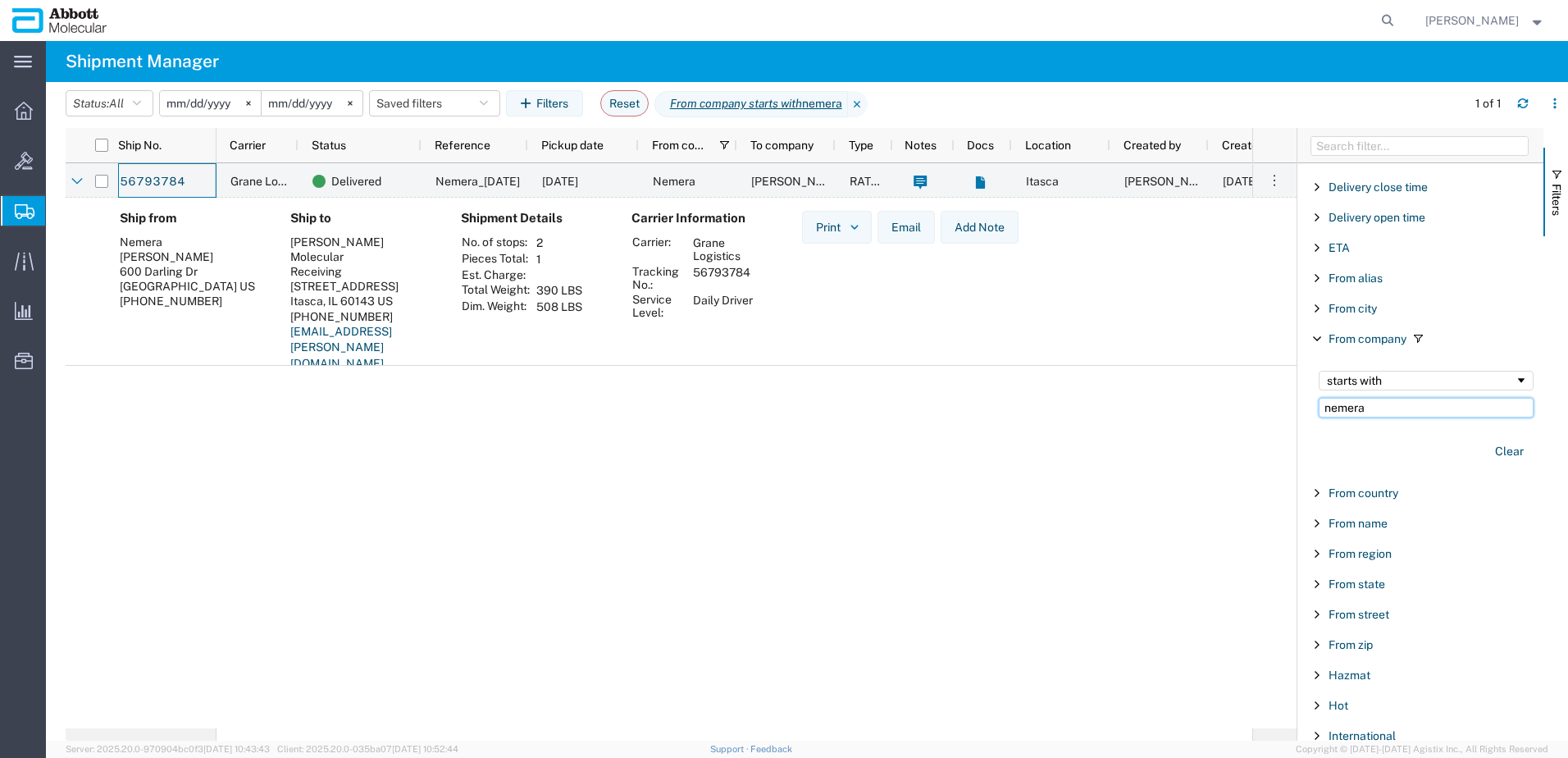
click at [1373, 408] on input "nemera" at bounding box center [1426, 408] width 215 height 20
drag, startPoint x: 1378, startPoint y: 408, endPoint x: 1241, endPoint y: 411, distance: 137.0
click at [1246, 411] on div "Ship No. Carrier Status Reference Pickup date From company To company Type Note…" at bounding box center [816, 434] width 1503 height 613
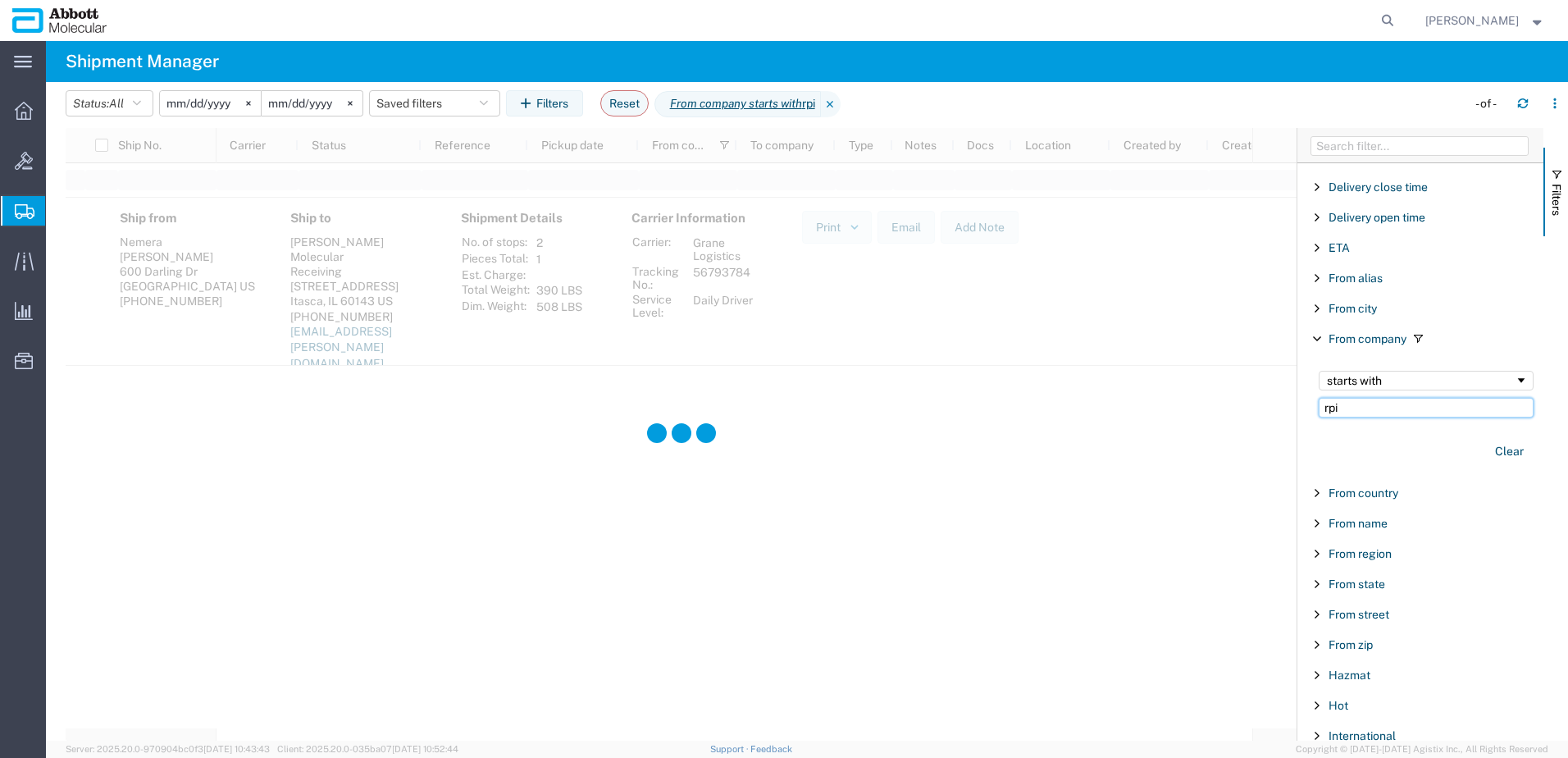
type input "rpi"
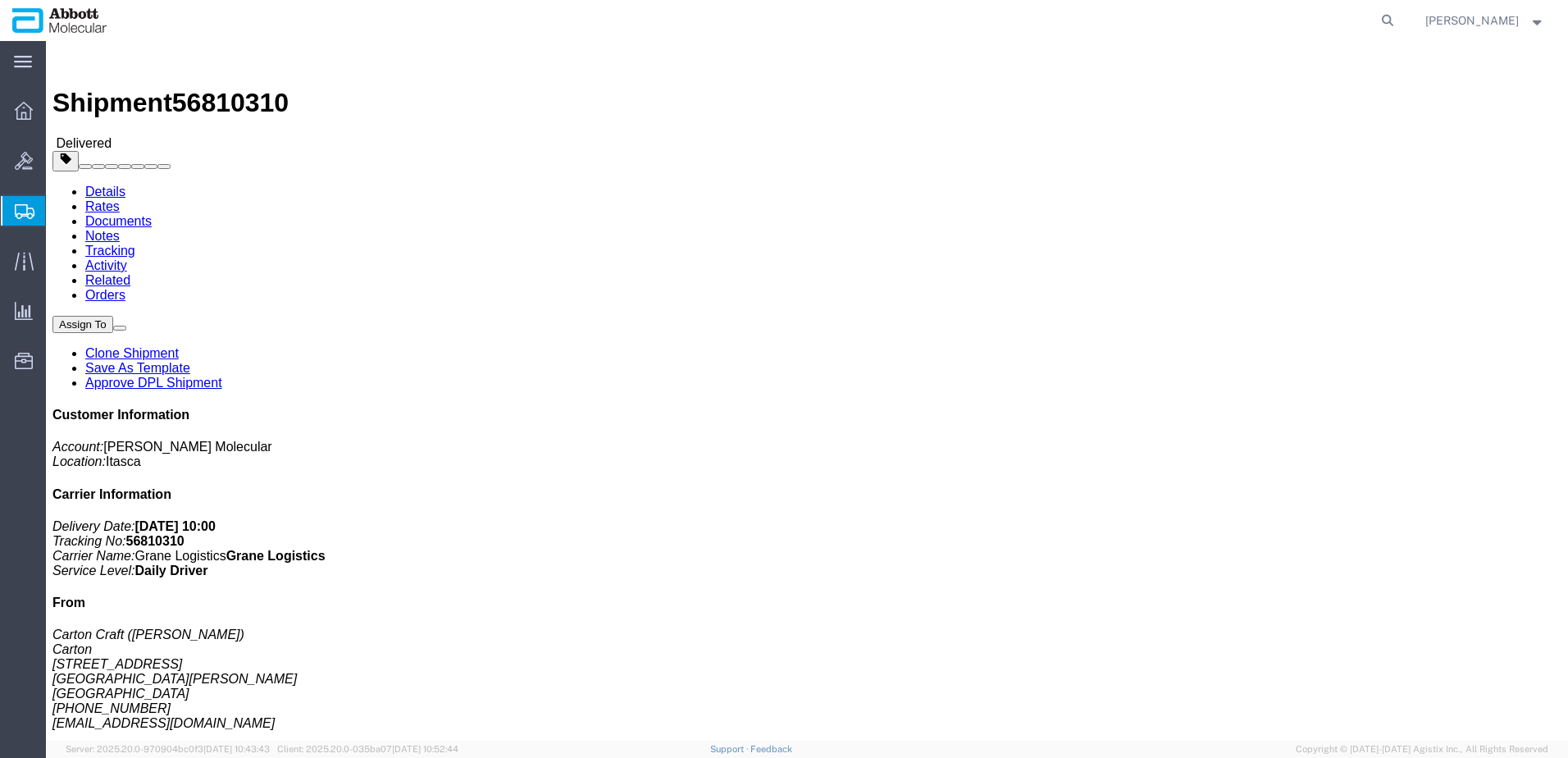
click h1 "Shipment 56810310"
copy span "56810310"
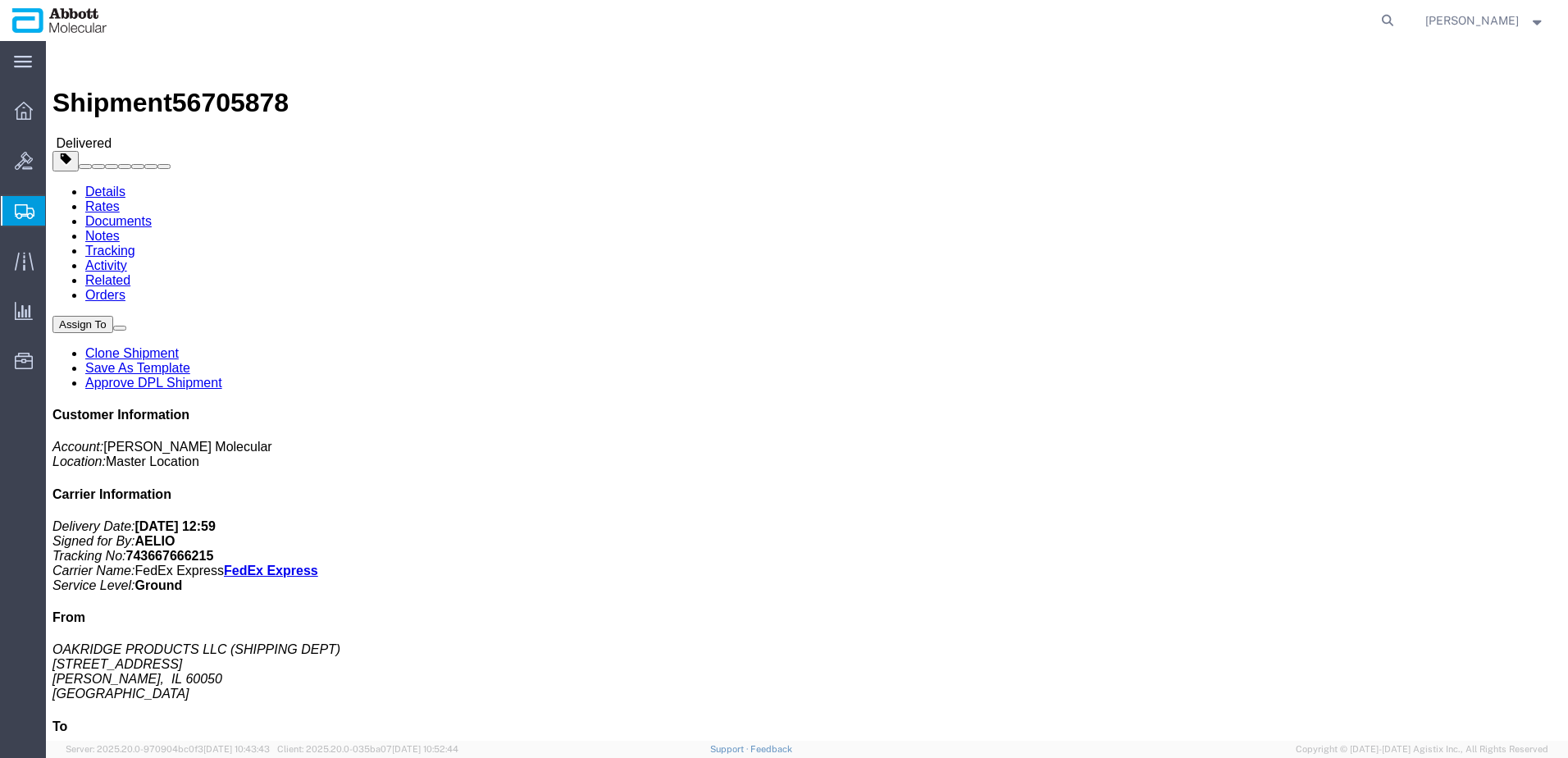
click span "56705878"
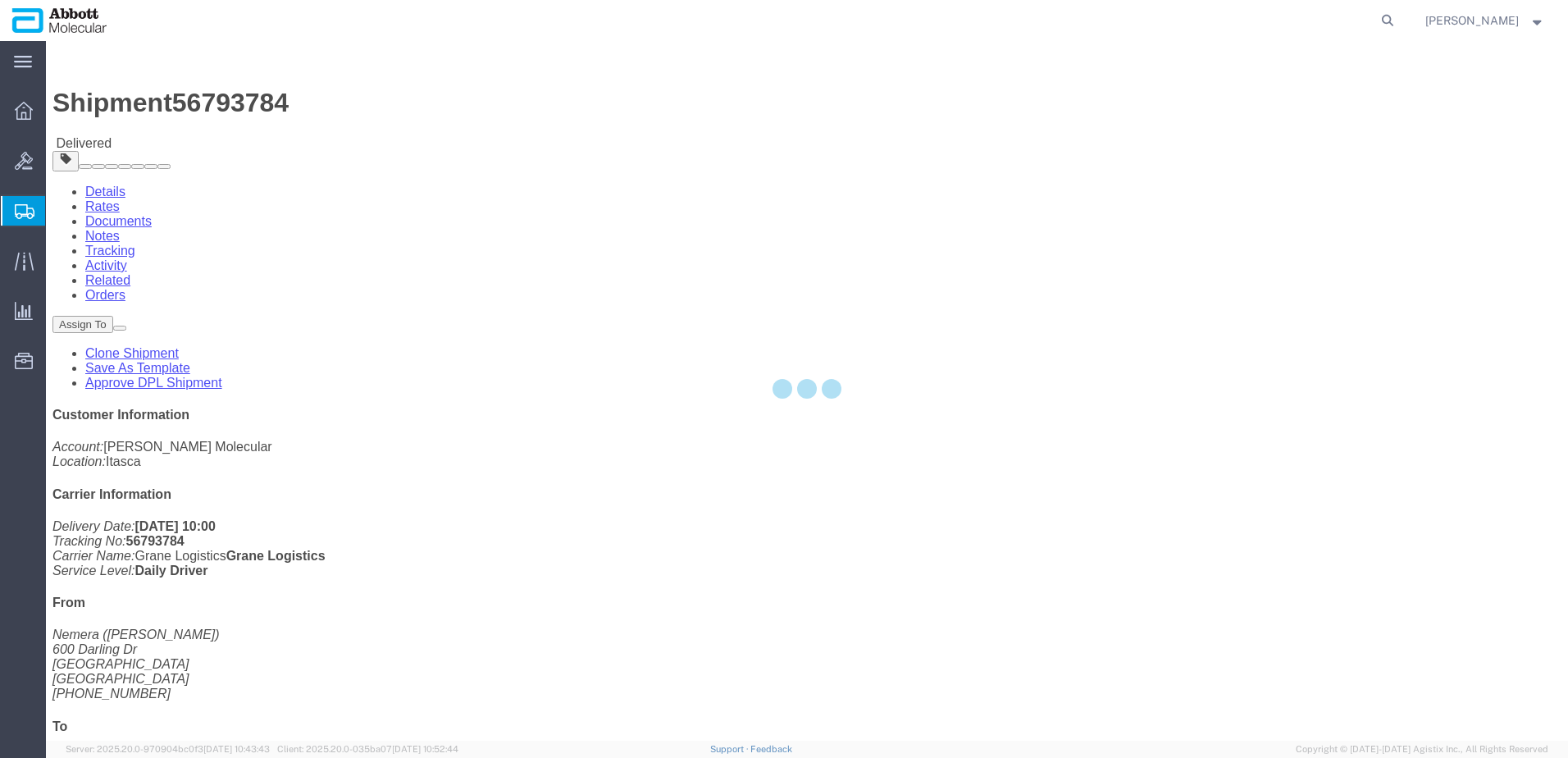
click at [238, 67] on div at bounding box center [806, 391] width 1522 height 700
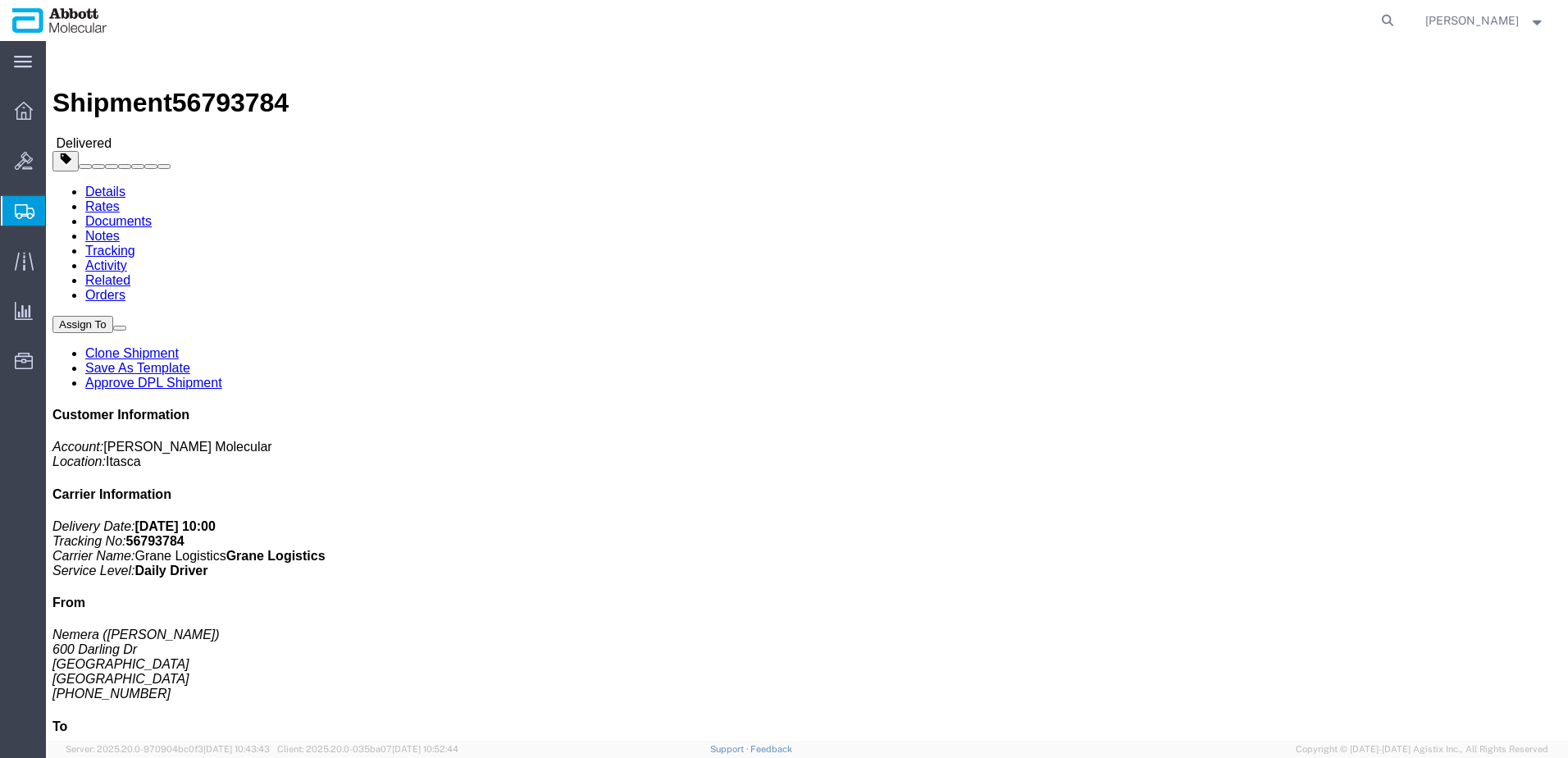
click span "56793784"
copy span "56793784"
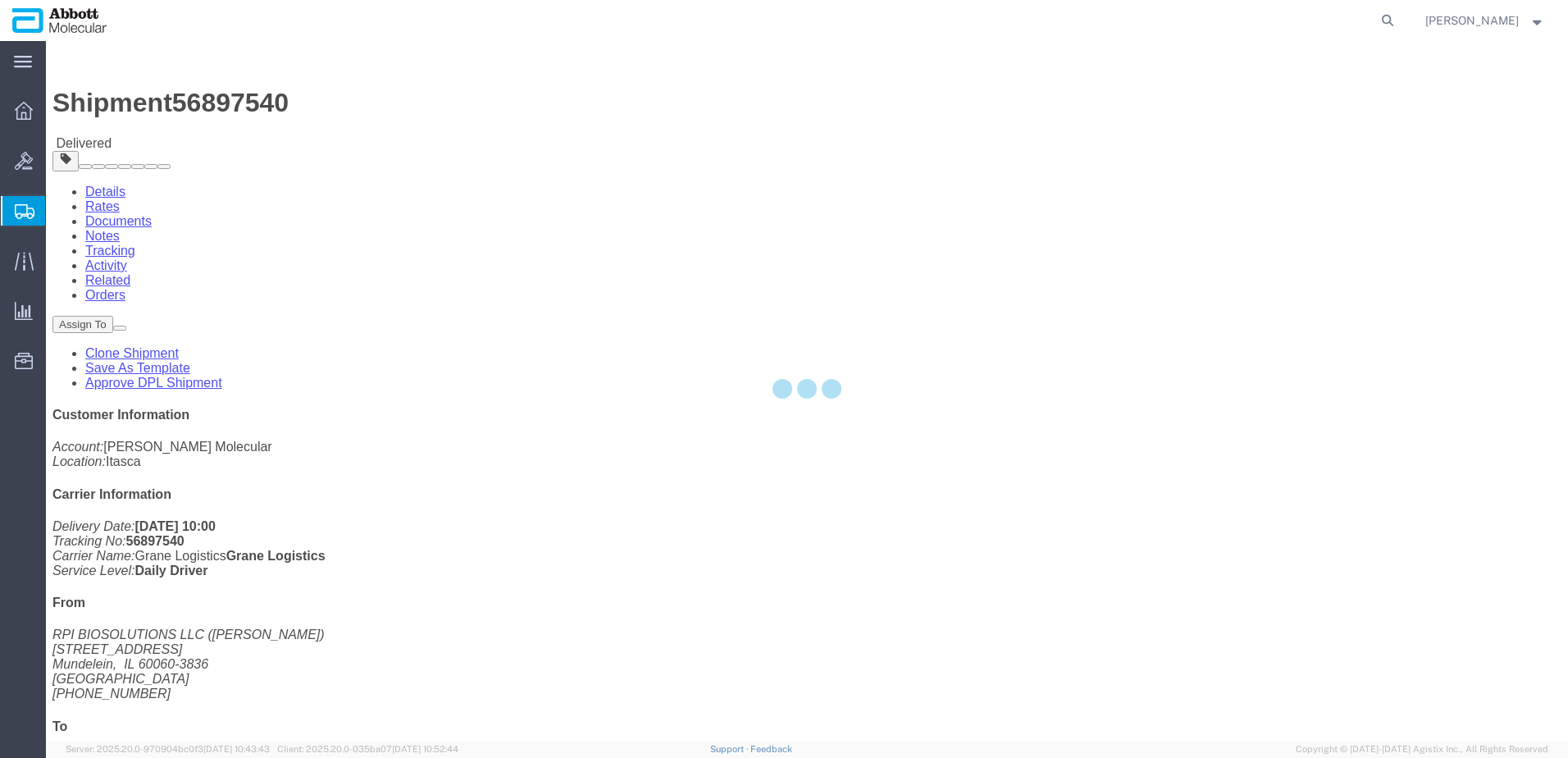
click at [211, 58] on div at bounding box center [806, 391] width 1522 height 700
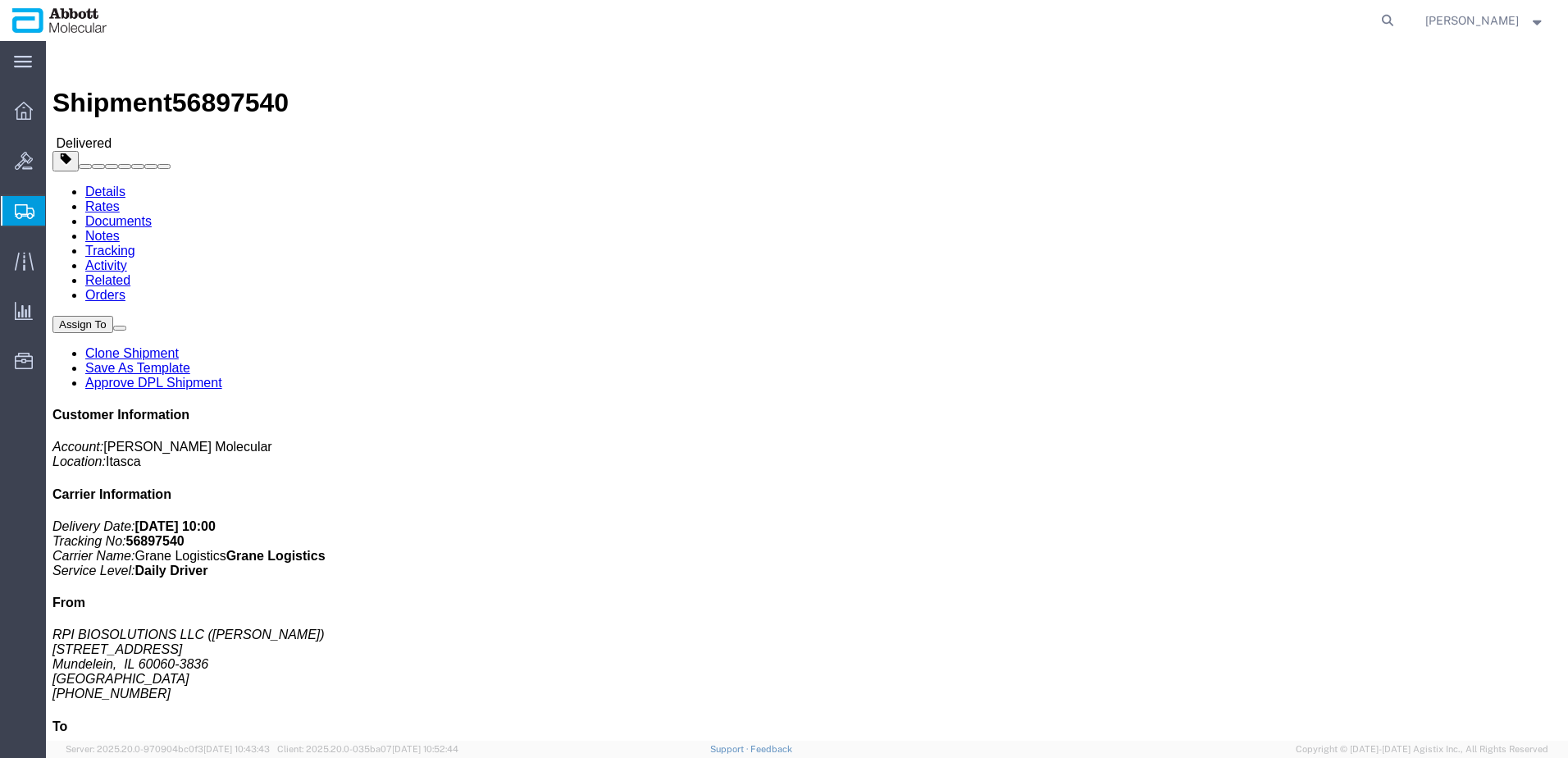
click span "56897540"
copy span "56897540"
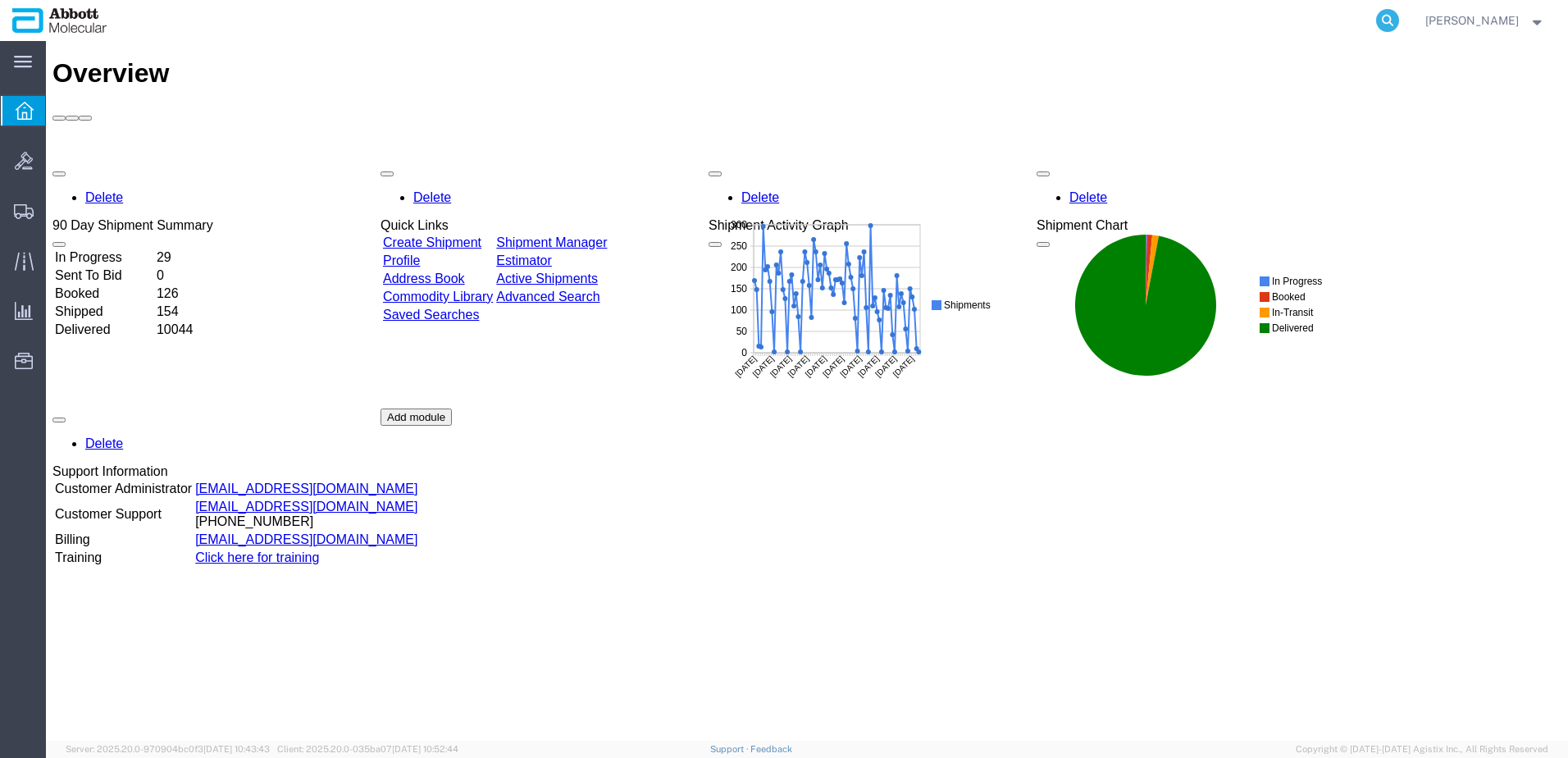
click at [1399, 18] on icon at bounding box center [1387, 20] width 22 height 22
click at [1234, 22] on input "search" at bounding box center [1127, 21] width 499 height 39
paste input "56998336"
type input "56998336"
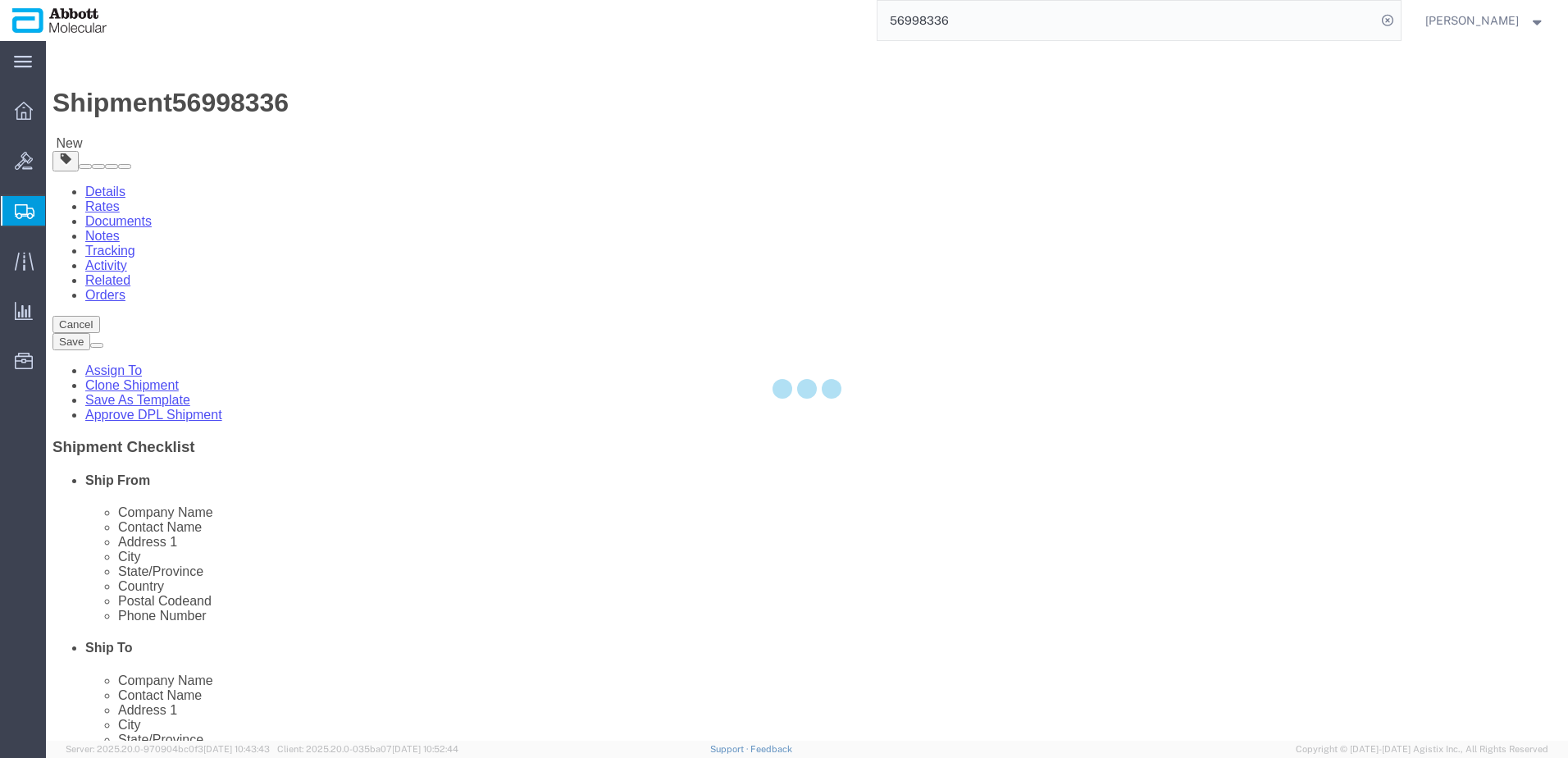
select select
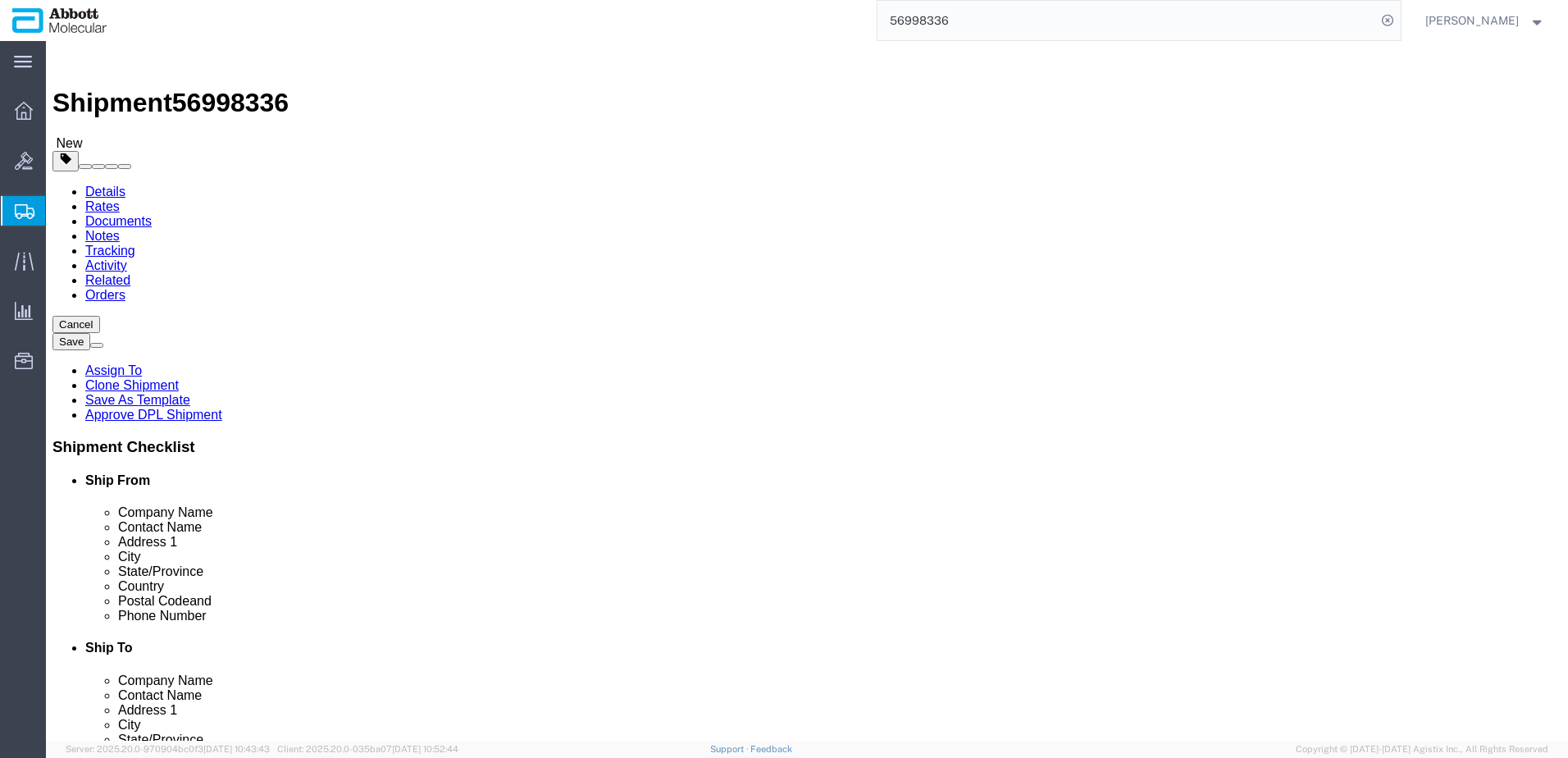
select select "48451"
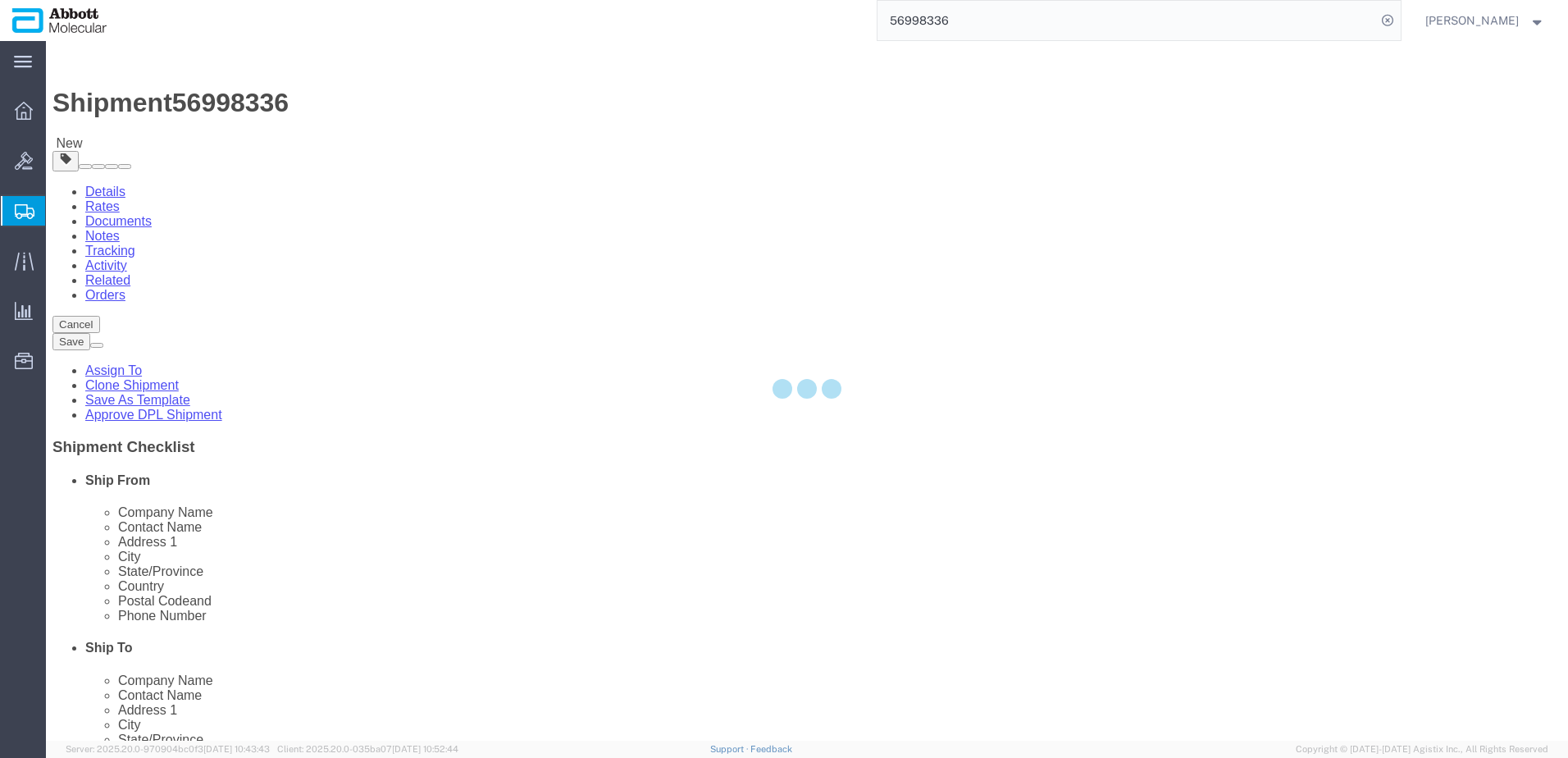
select select "IL"
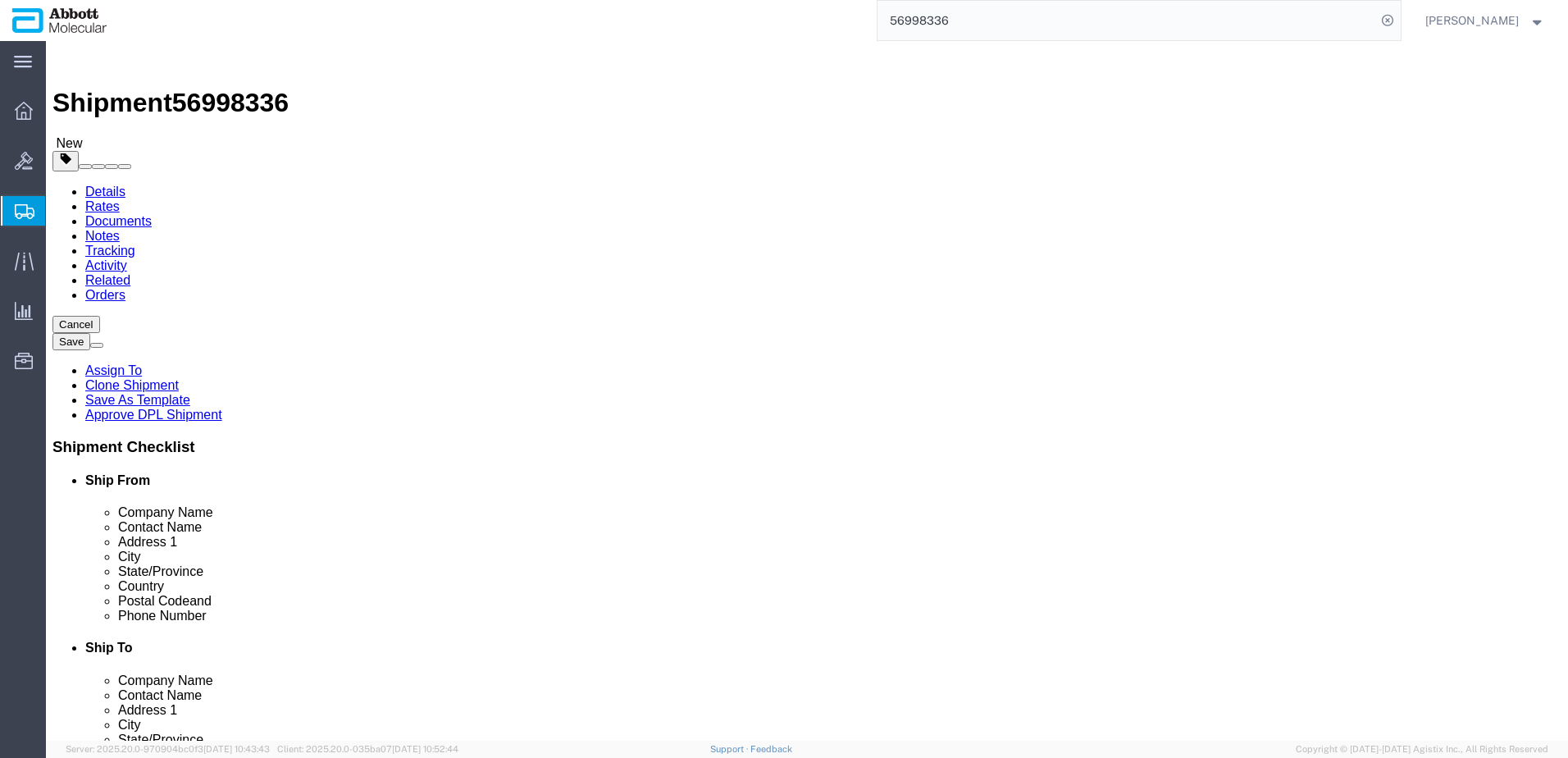
click div "Location Des Plaines My Profile Location Des Plaines Des Plaines Receiving - 14…"
click label "Address 1"
click input "Jamie Lee"
type input "j"
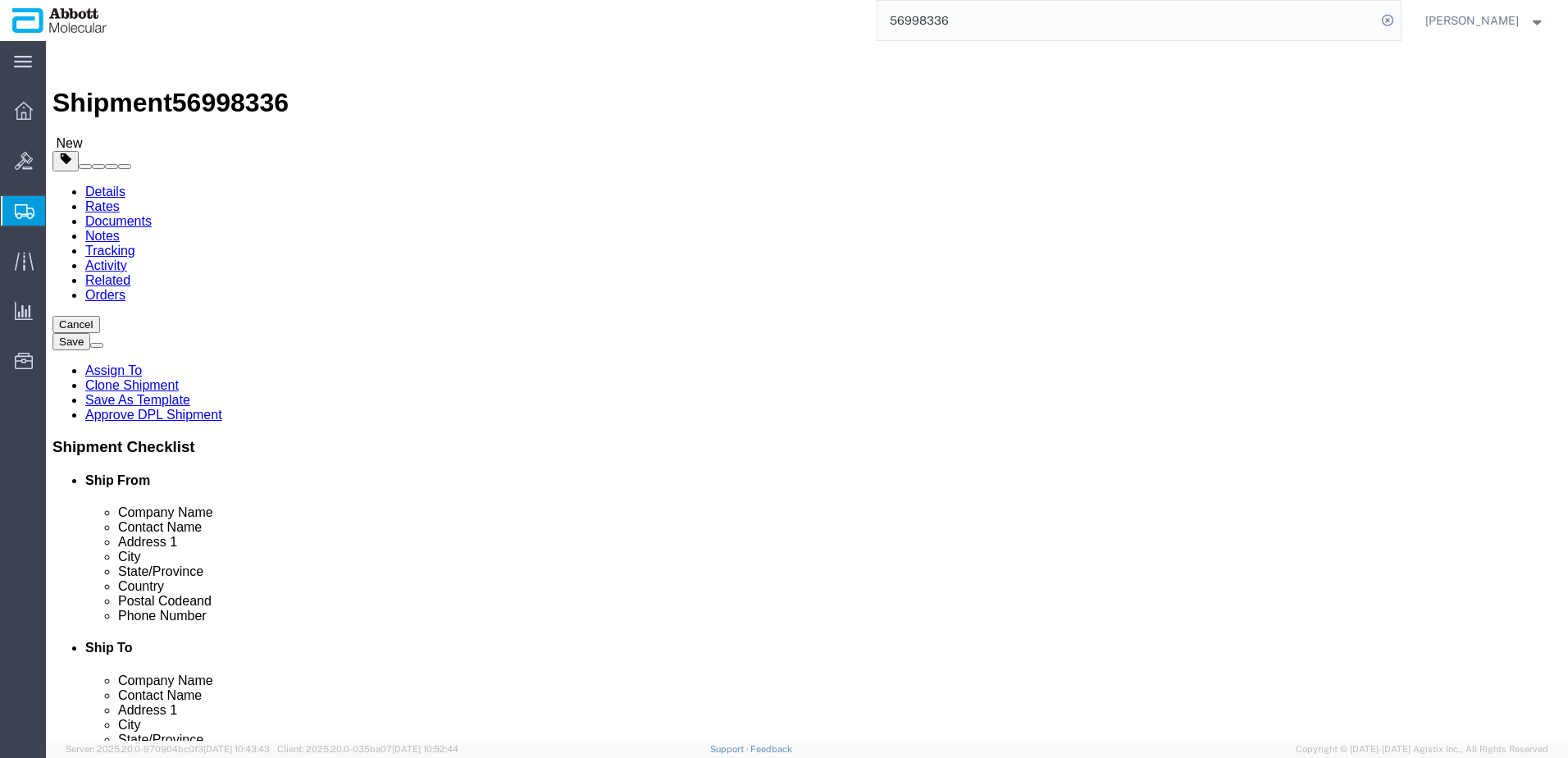
type input "Jamie Lee"
click div "Shipment Information Package Information Special Services Loading Routing"
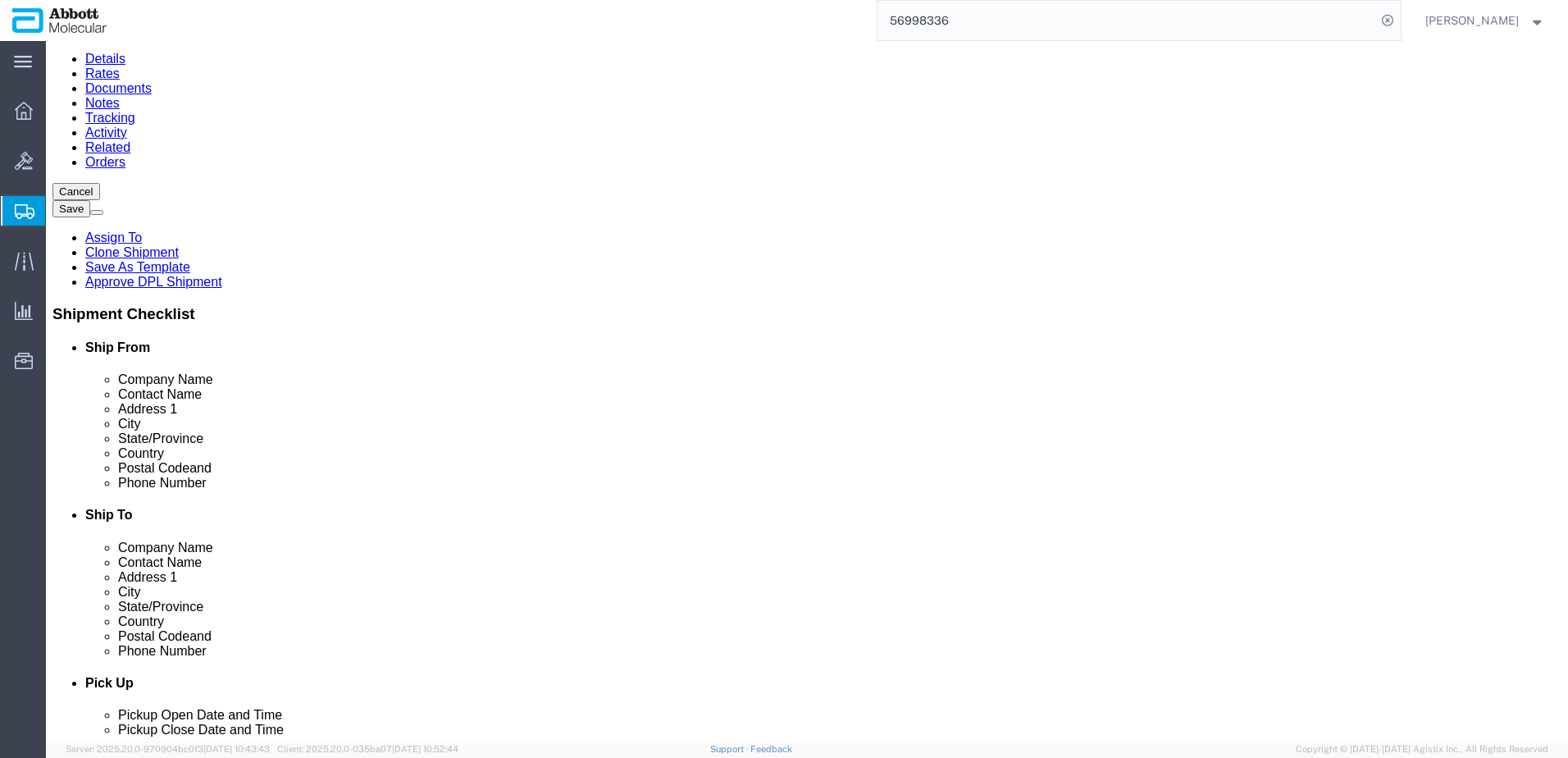
scroll to position [219, 0]
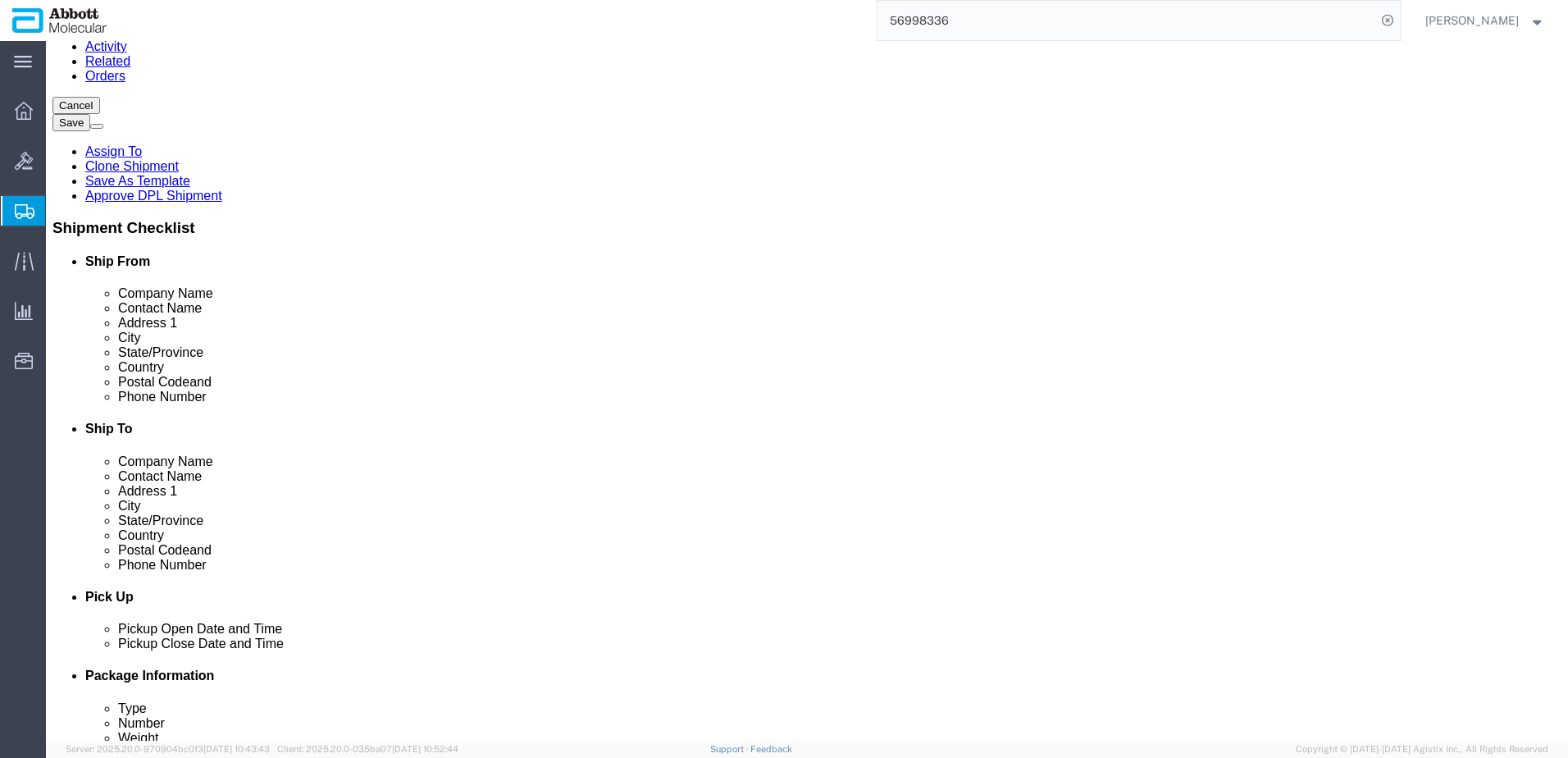
click button "Save"
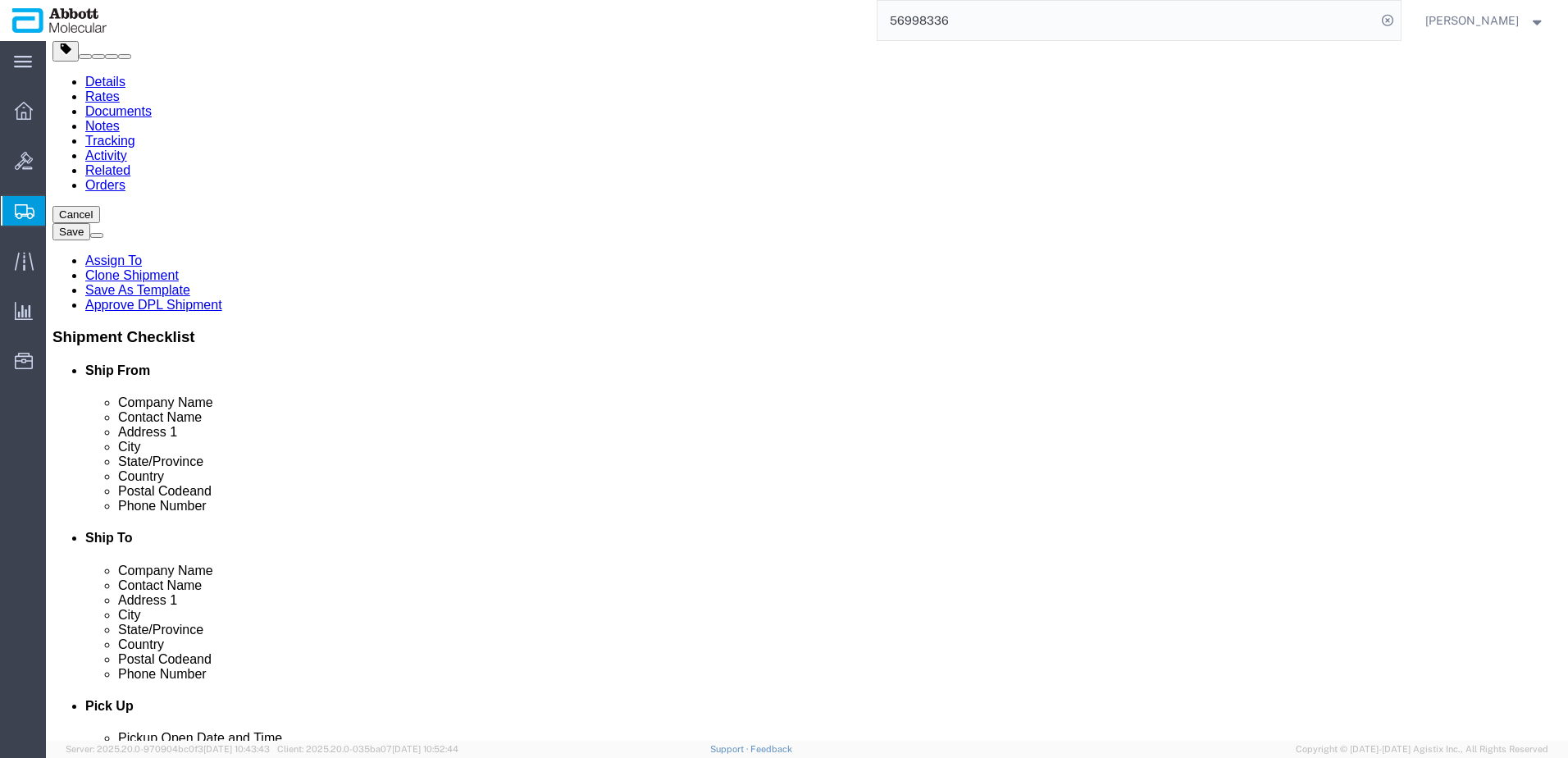
scroll to position [110, 0]
click input "1015 W Devon Ave"
drag, startPoint x: 931, startPoint y: 262, endPoint x: 572, endPoint y: 265, distance: 359.0
click div "Ship From Location Location My Profile Location Des Plaines Des Plaines Receivi…"
type input "1300 E Touhy Ave"
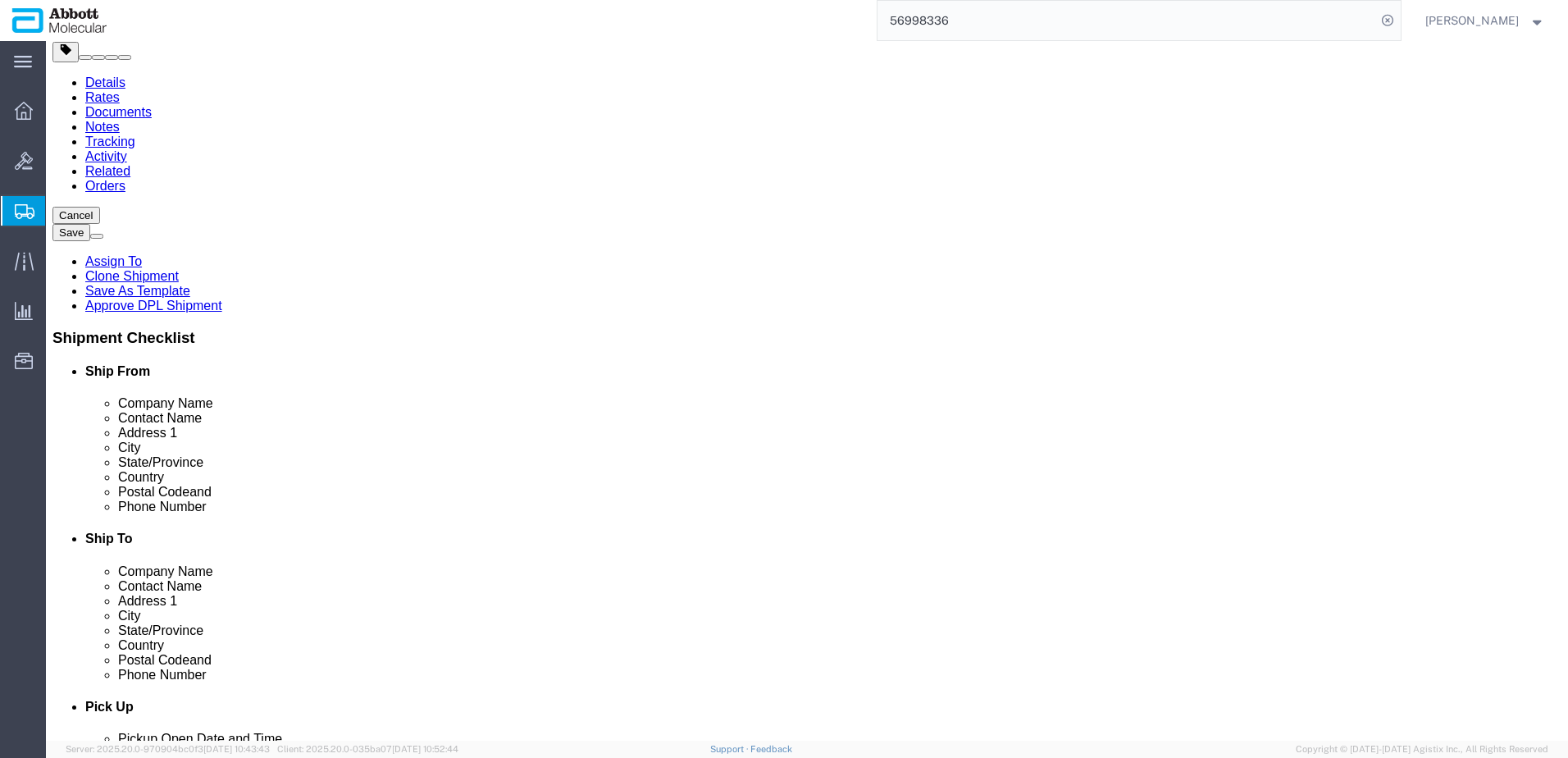
click div "Location Des Plaines My Profile Location Des Plaines Des Plaines Receiving - 14…"
click input "Itasca"
type input "Des Plaines"
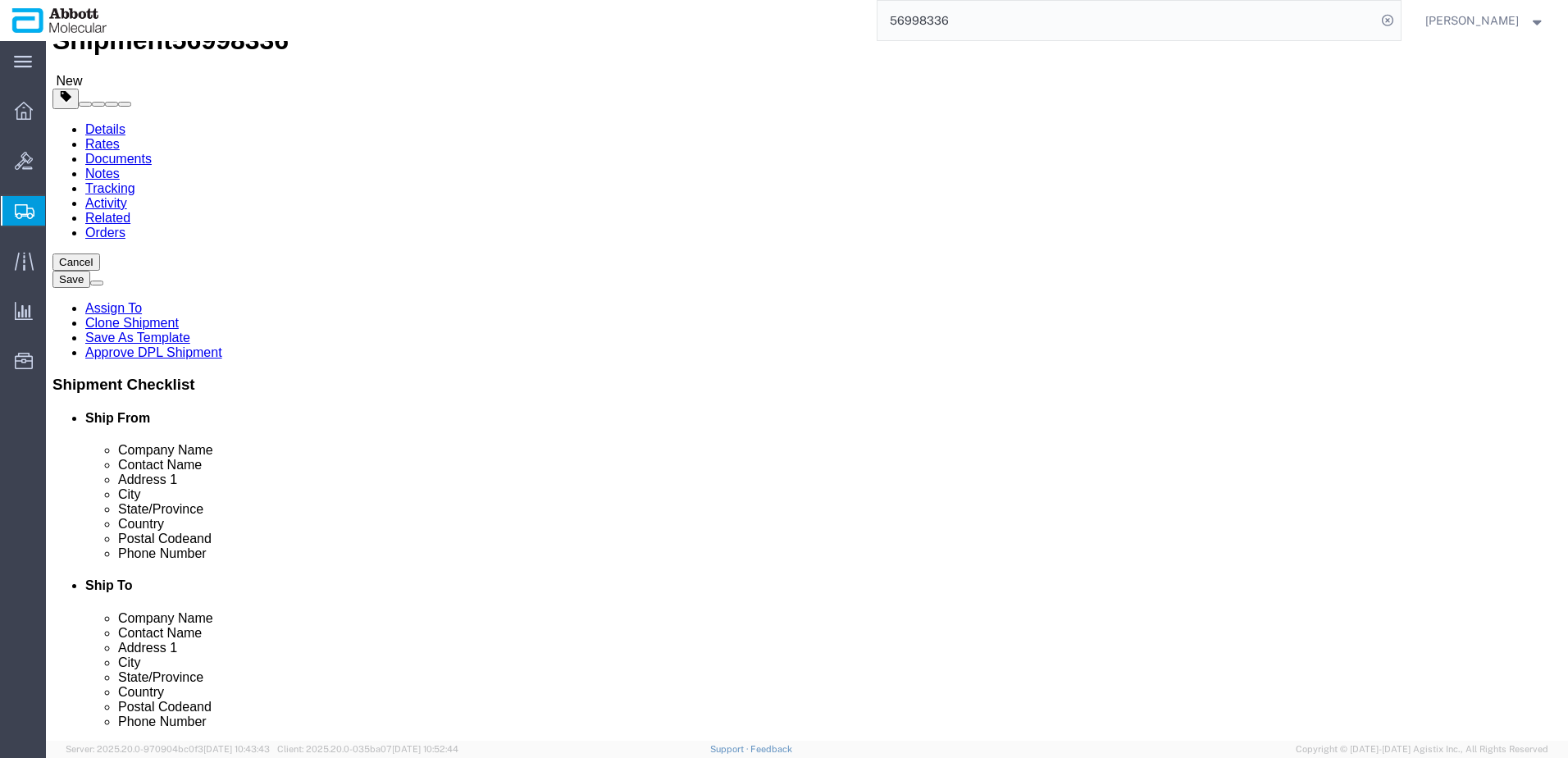
scroll to position [0, 0]
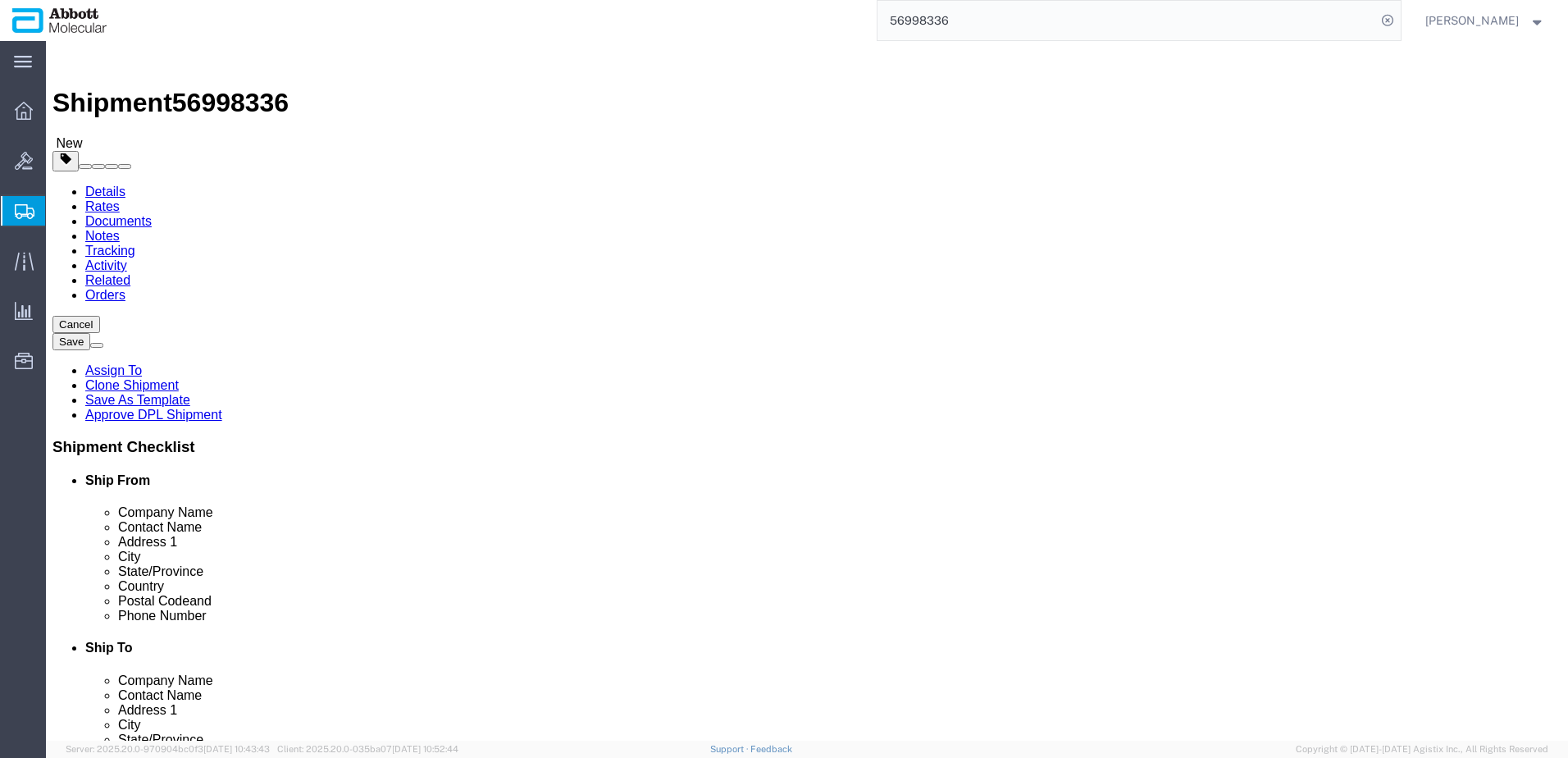
click button "Rate Shipment"
